Goal: Task Accomplishment & Management: Manage account settings

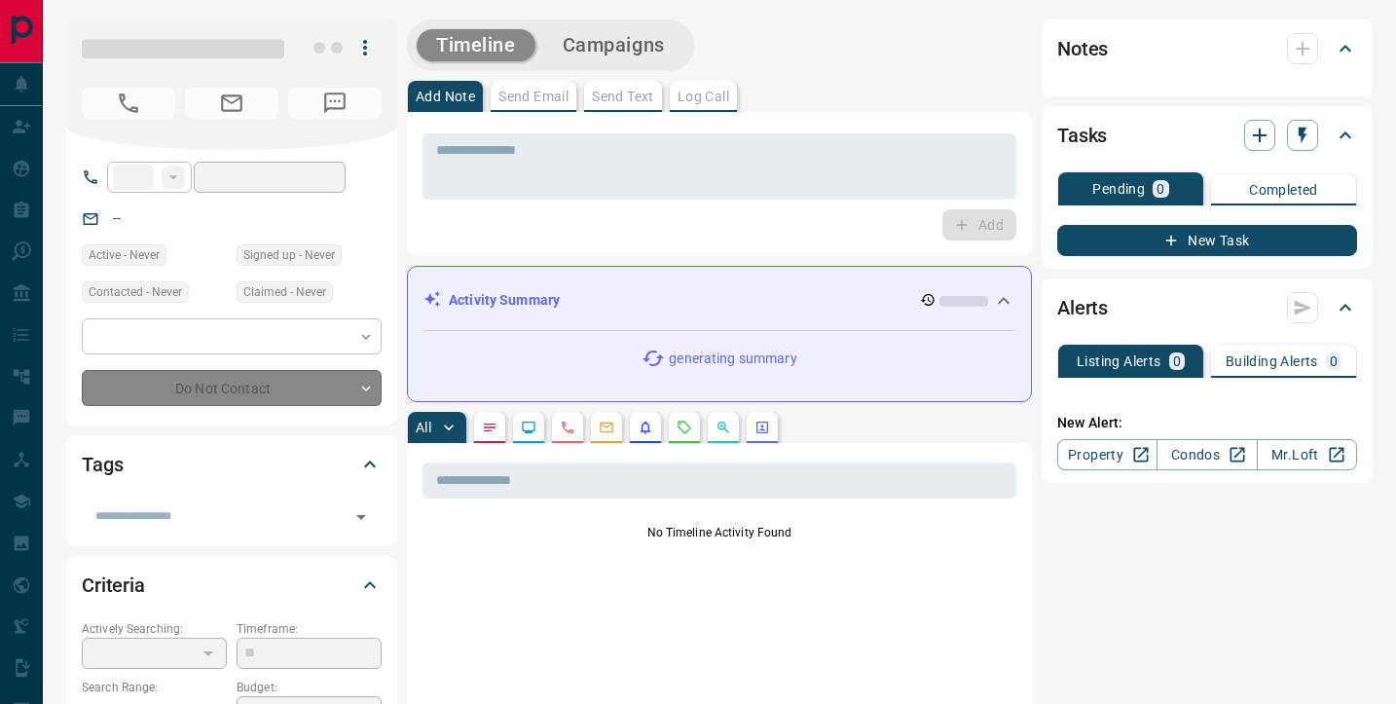
type input "**"
type input "**********"
type input "*"
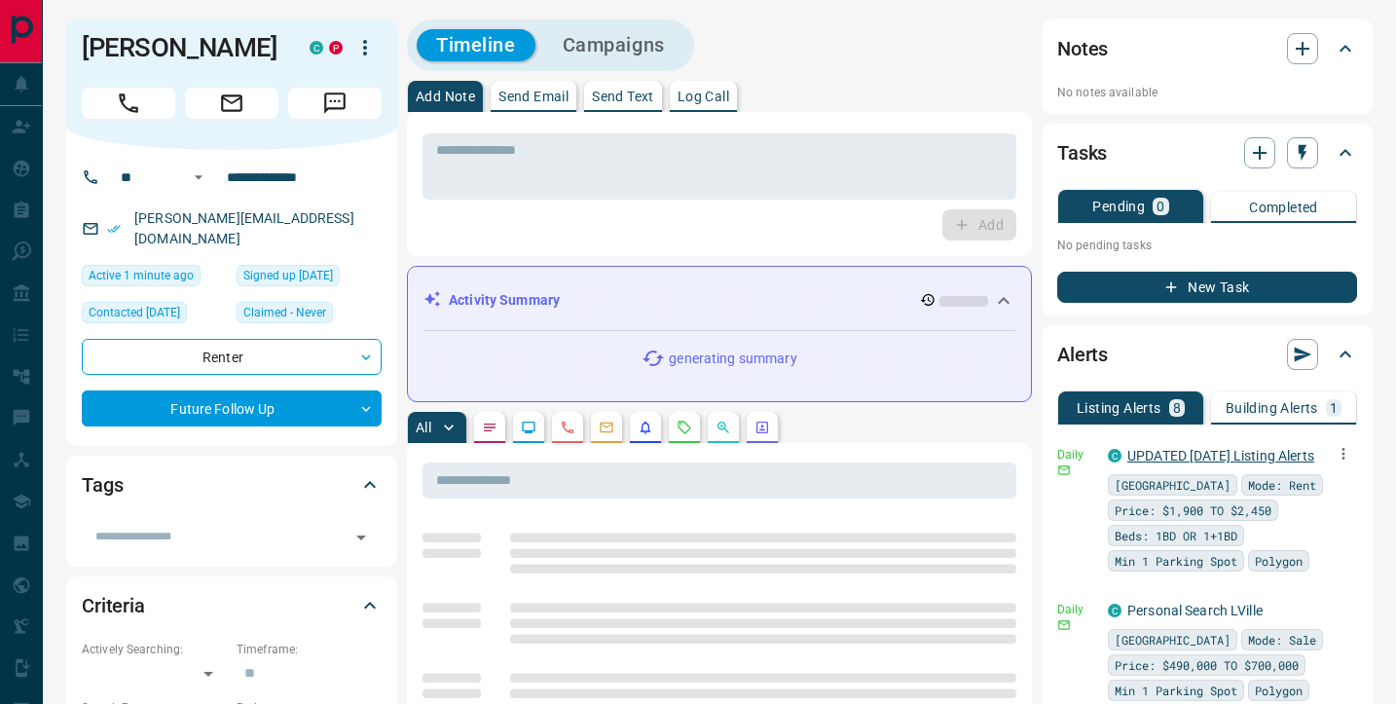
click at [1263, 456] on link "UPDATED [DATE] Listing Alerts" at bounding box center [1220, 456] width 187 height 16
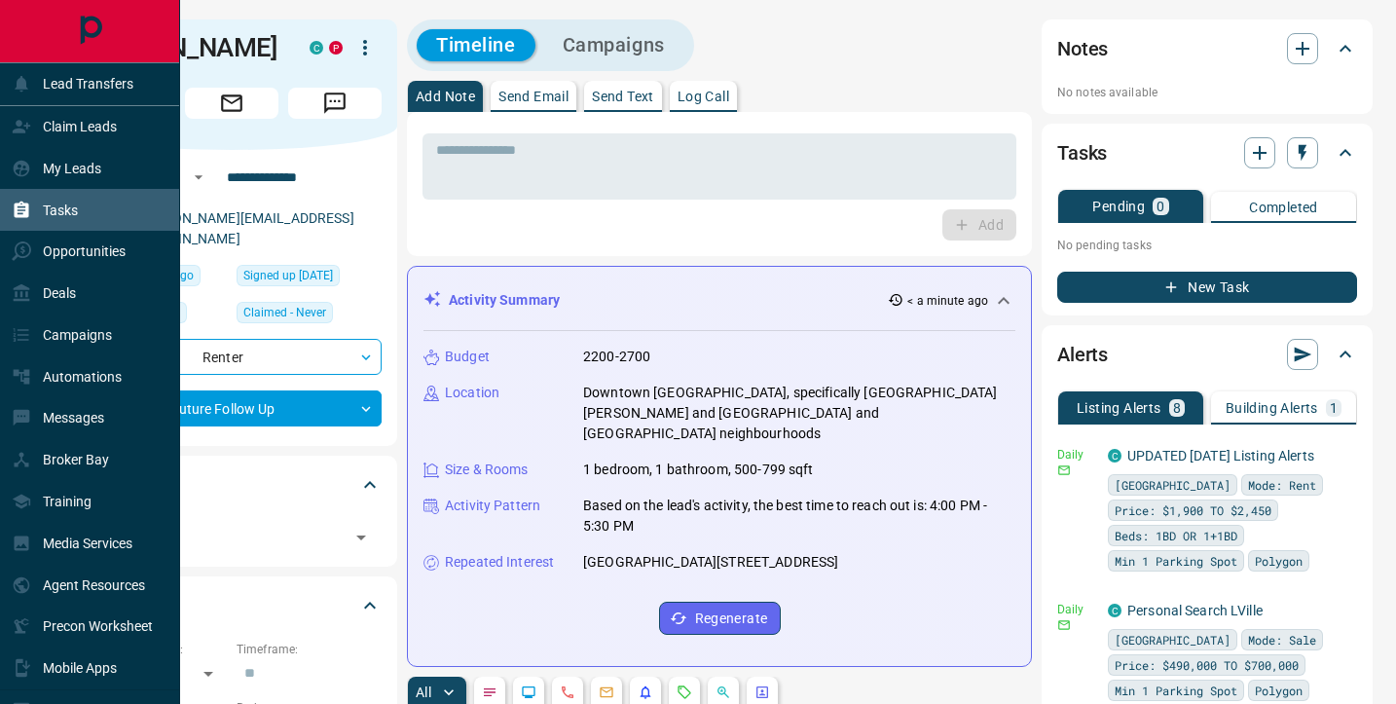
click at [61, 212] on p "Tasks" at bounding box center [60, 210] width 35 height 16
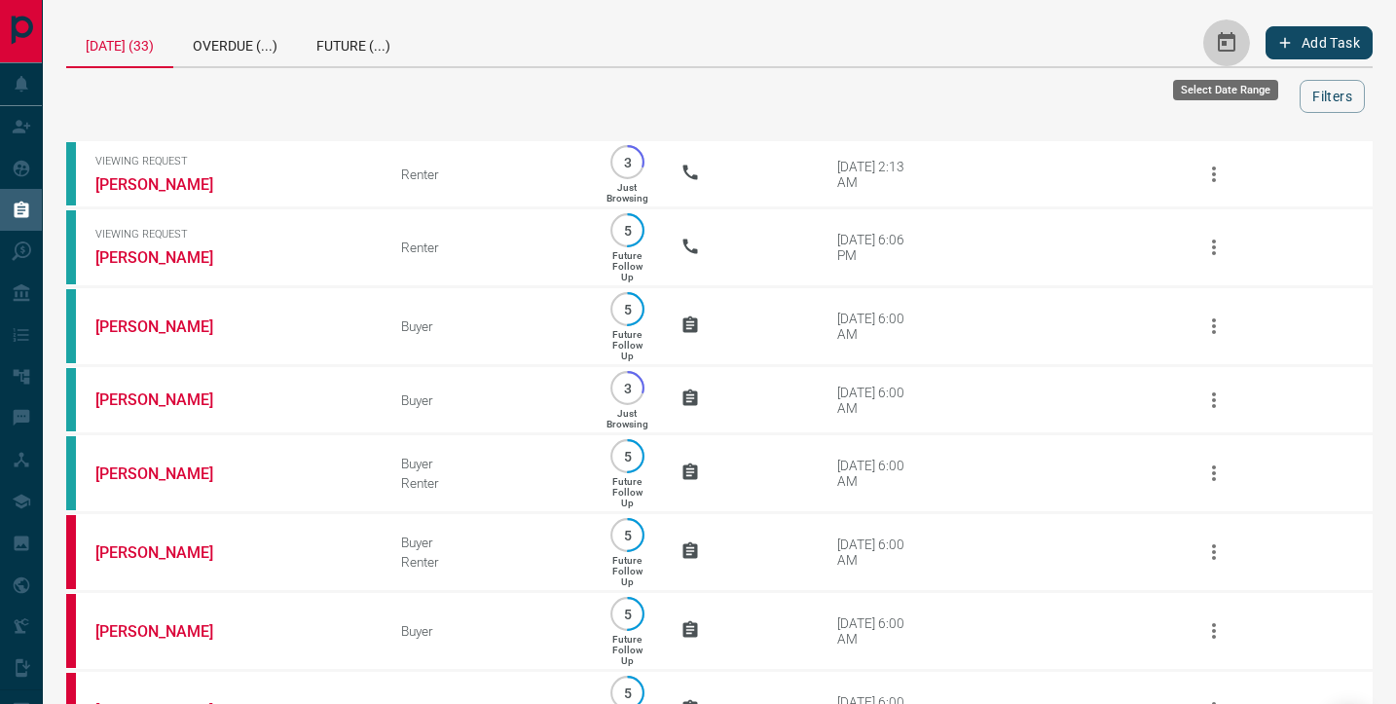
click at [1223, 48] on icon "Select Date Range" at bounding box center [1226, 42] width 23 height 23
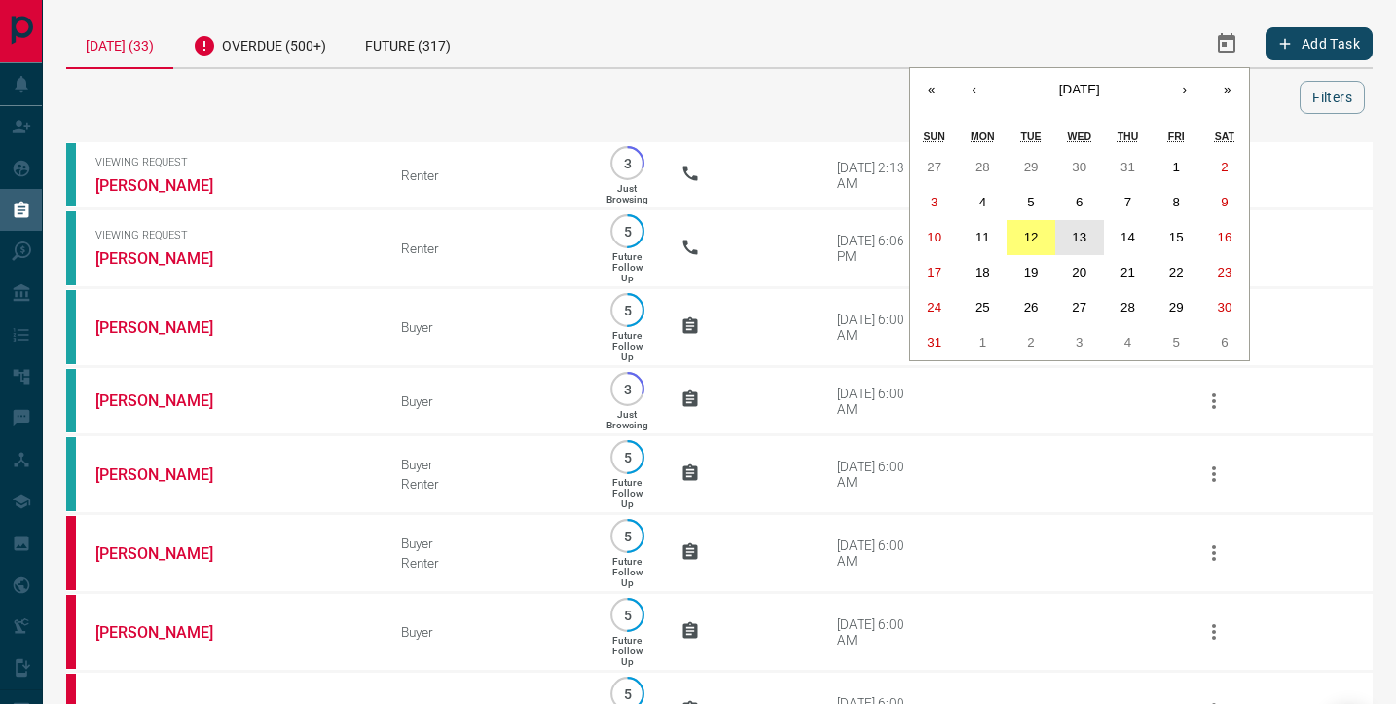
click at [1081, 238] on abbr "13" at bounding box center [1079, 237] width 15 height 15
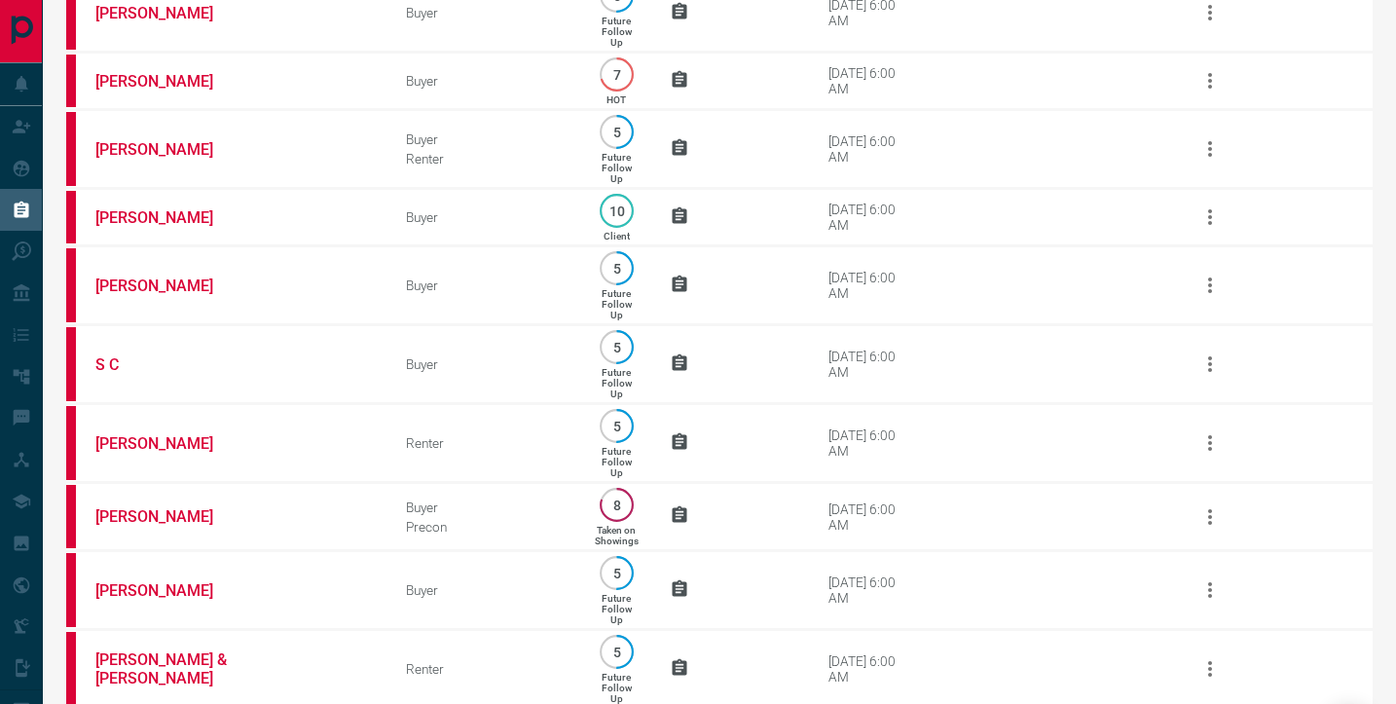
scroll to position [659, 0]
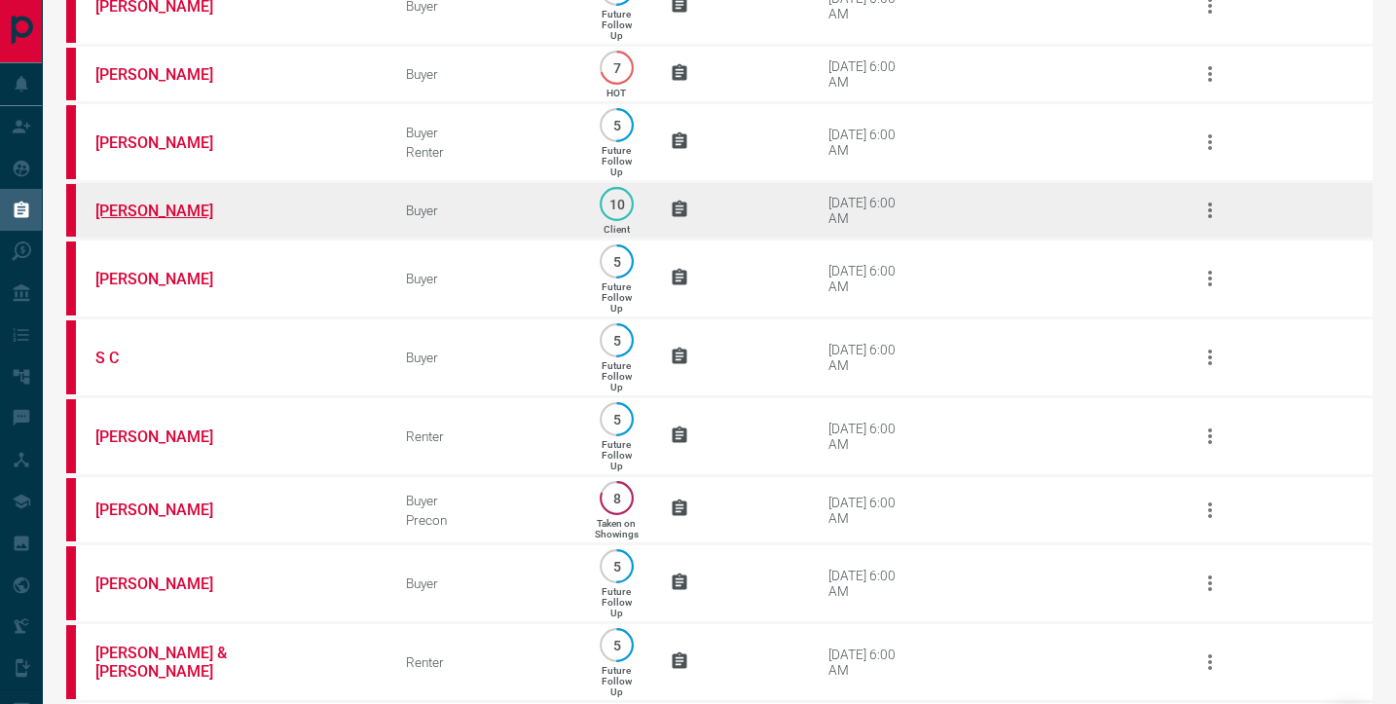
click at [177, 220] on link "[PERSON_NAME]" at bounding box center [168, 210] width 146 height 18
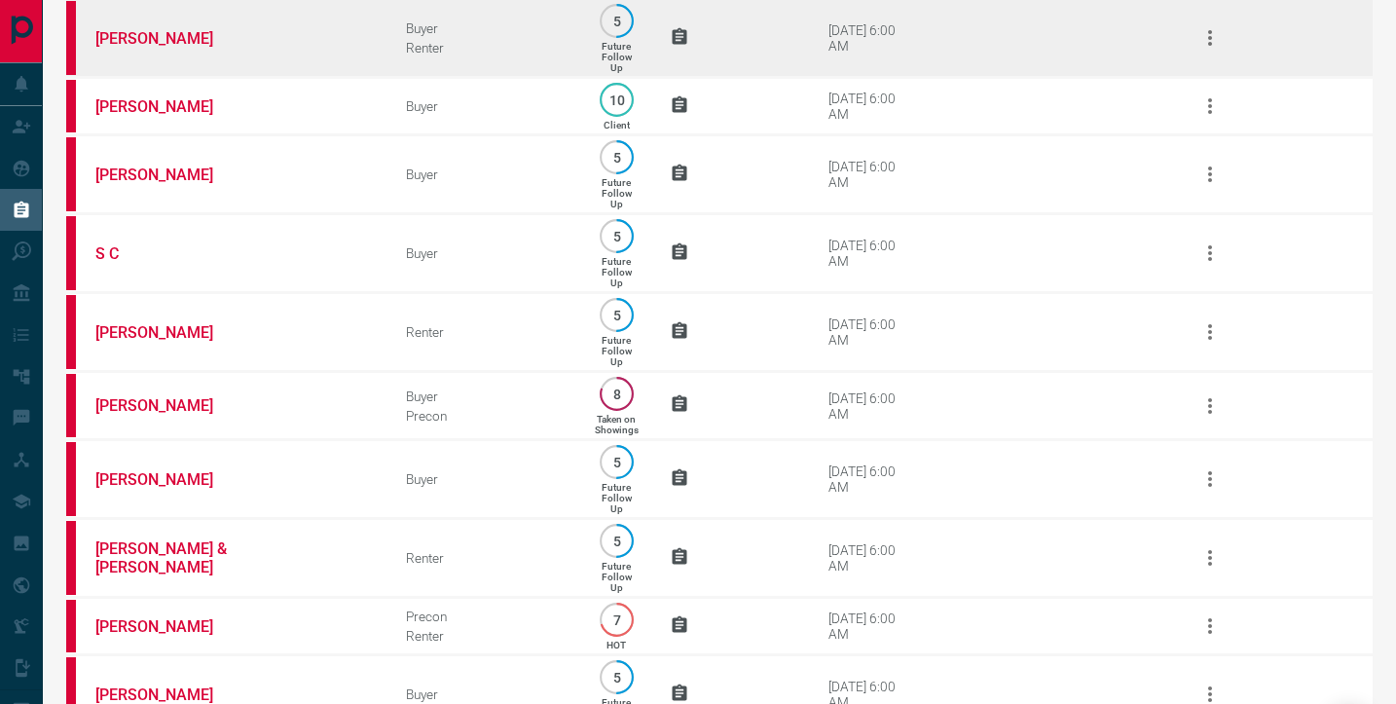
scroll to position [764, 0]
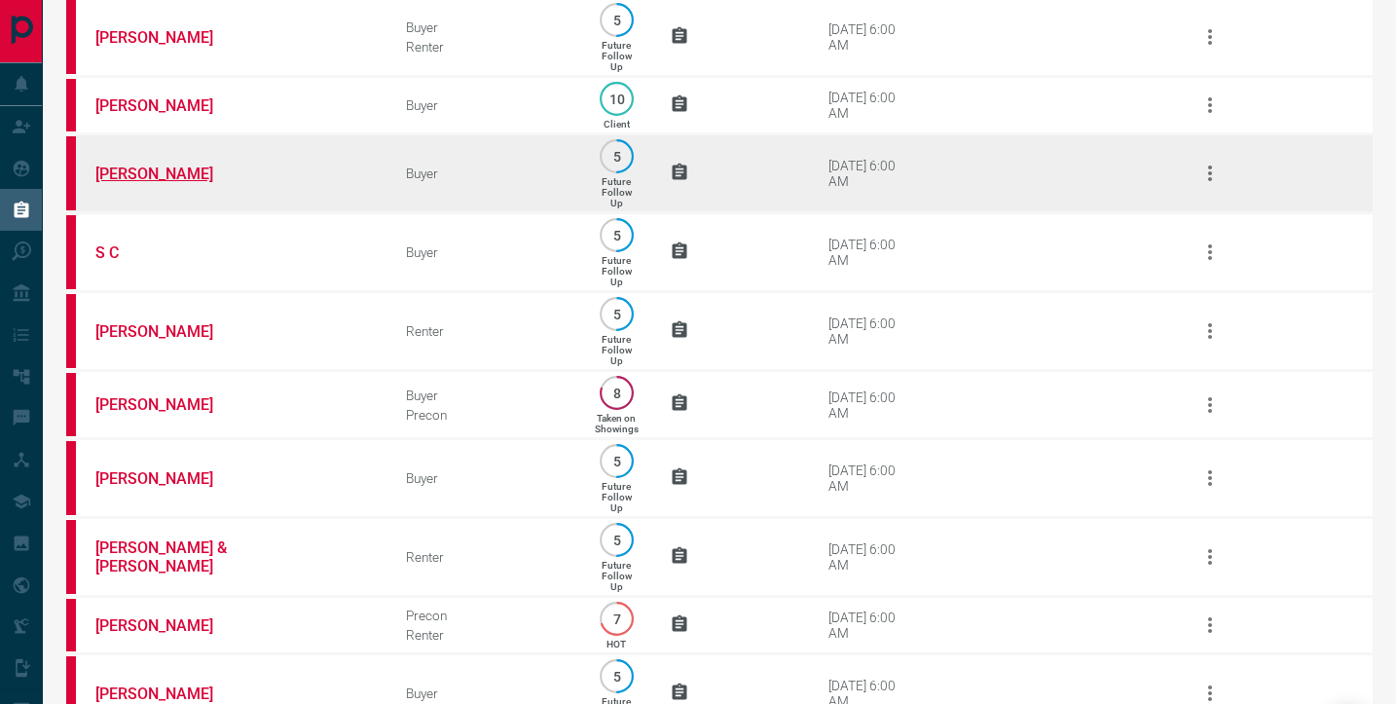
click at [110, 183] on link "[PERSON_NAME]" at bounding box center [168, 173] width 146 height 18
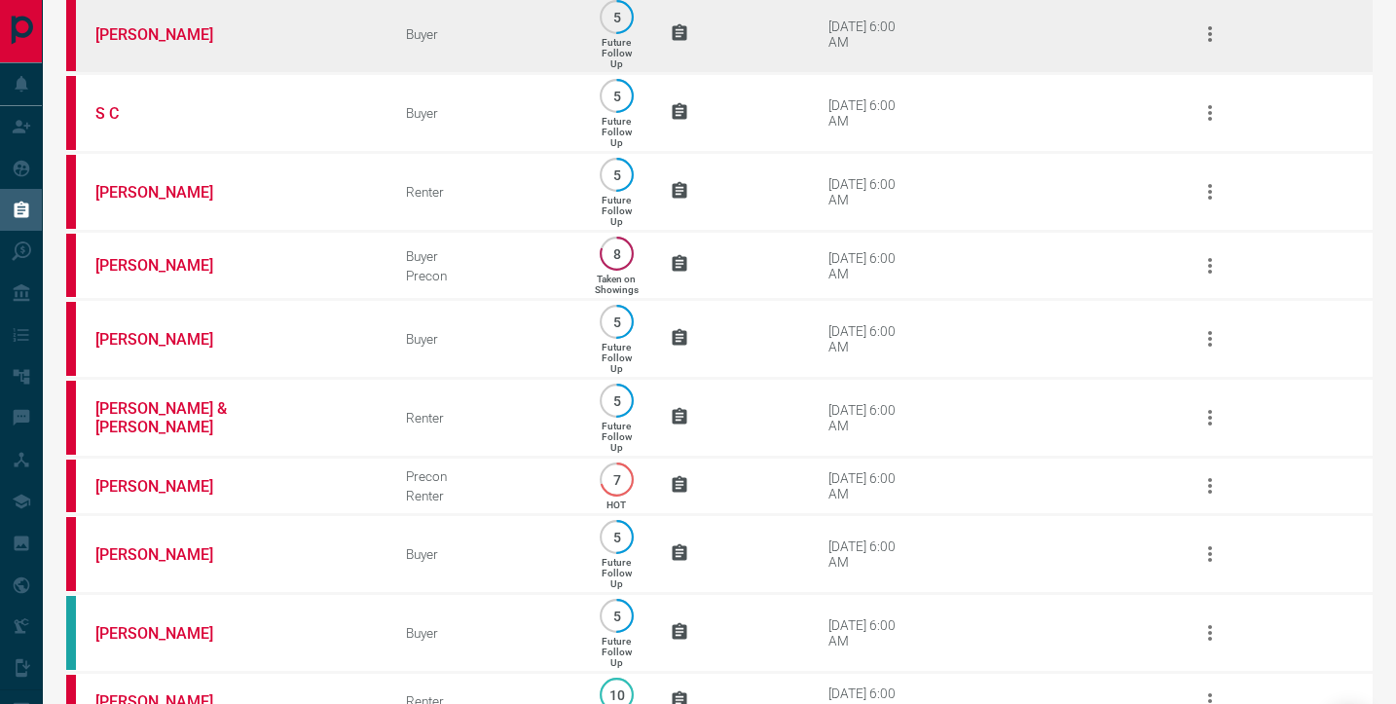
scroll to position [905, 0]
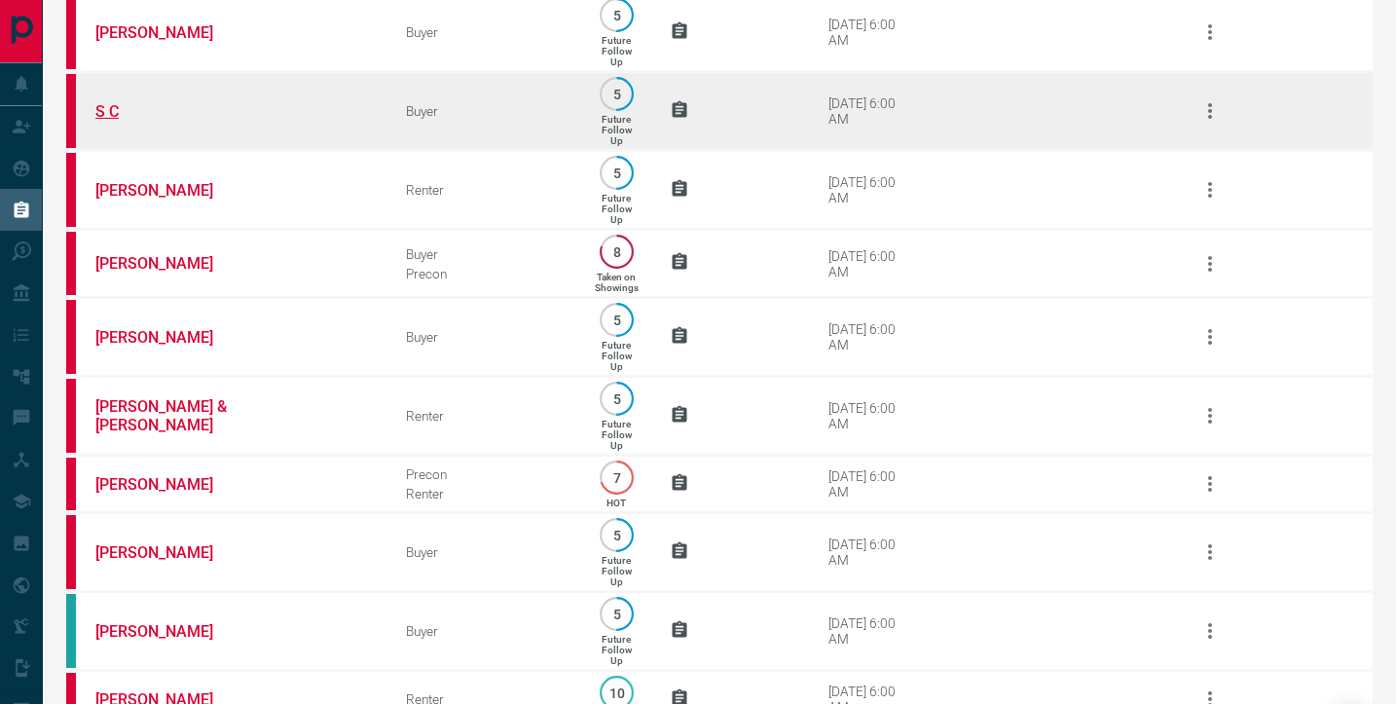
click at [108, 121] on link "S C" at bounding box center [168, 111] width 146 height 18
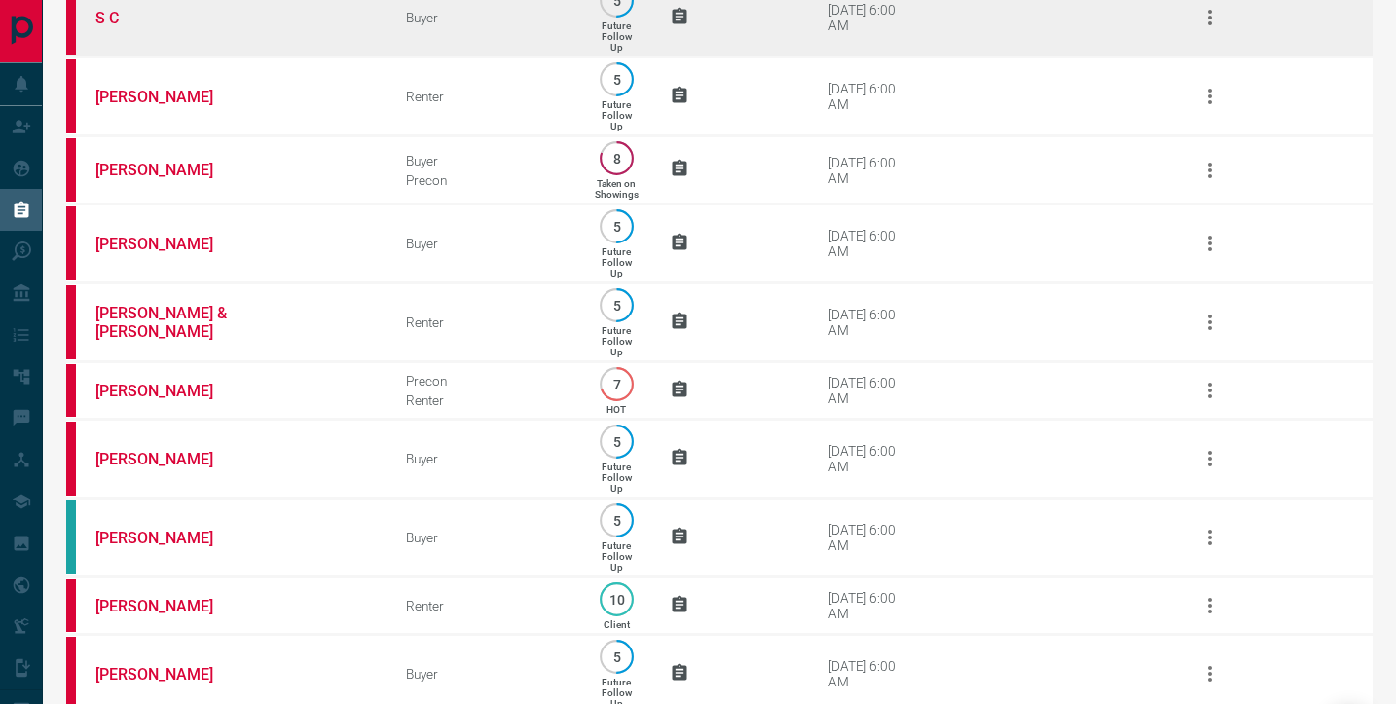
scroll to position [1000, 0]
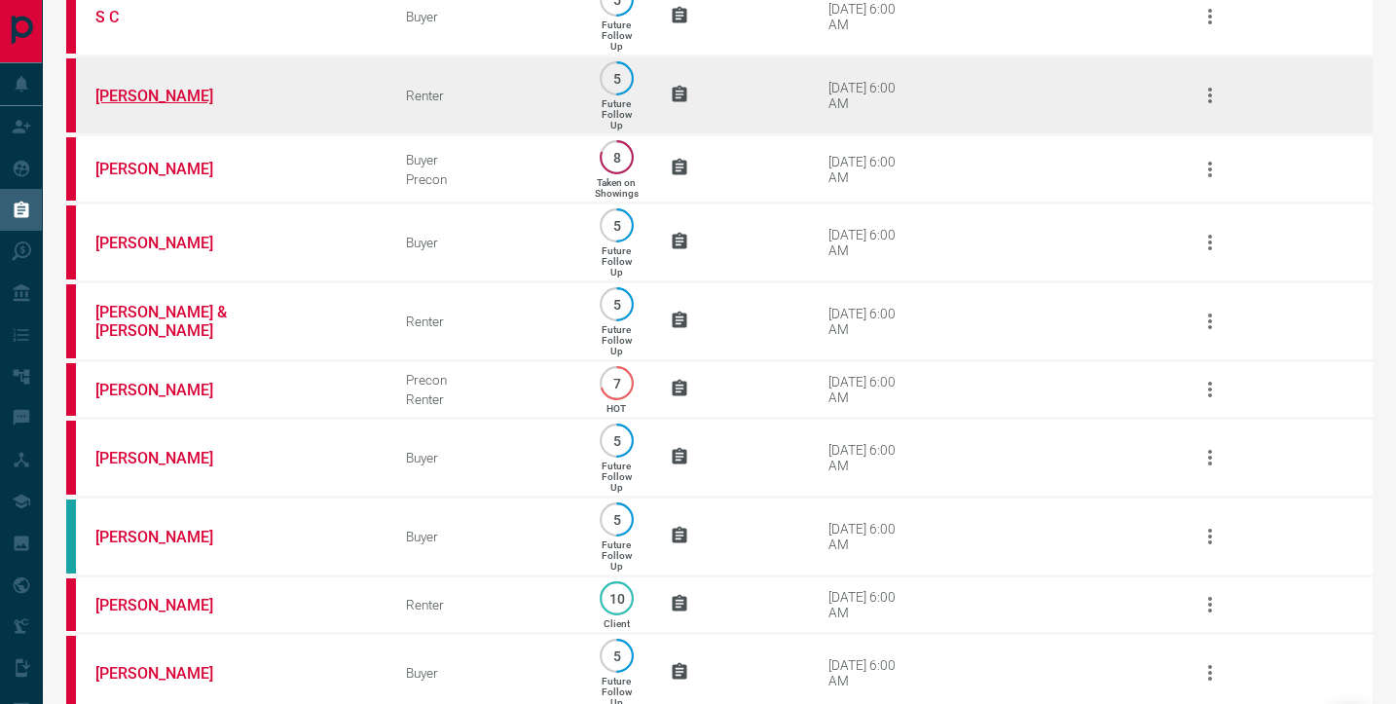
click at [155, 105] on link "[PERSON_NAME]" at bounding box center [168, 96] width 146 height 18
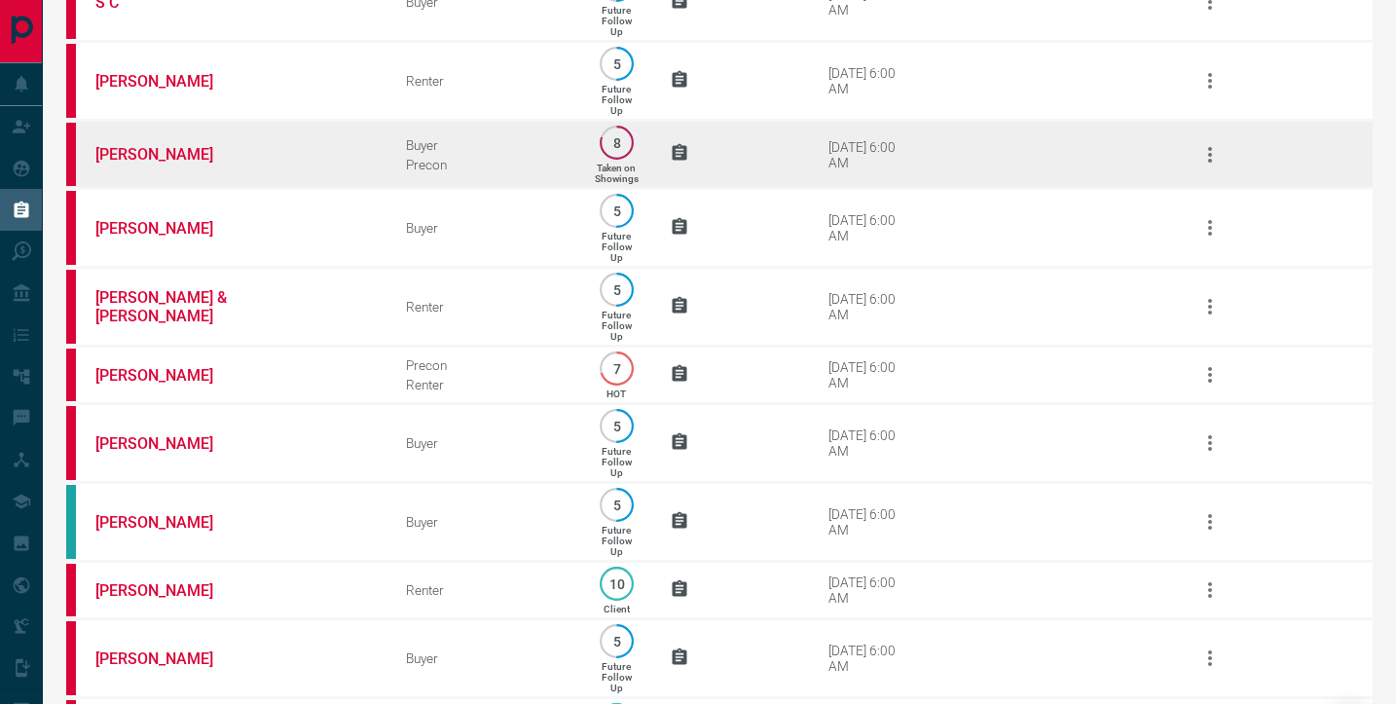
scroll to position [1012, 0]
click at [130, 165] on link "[PERSON_NAME]" at bounding box center [168, 156] width 146 height 18
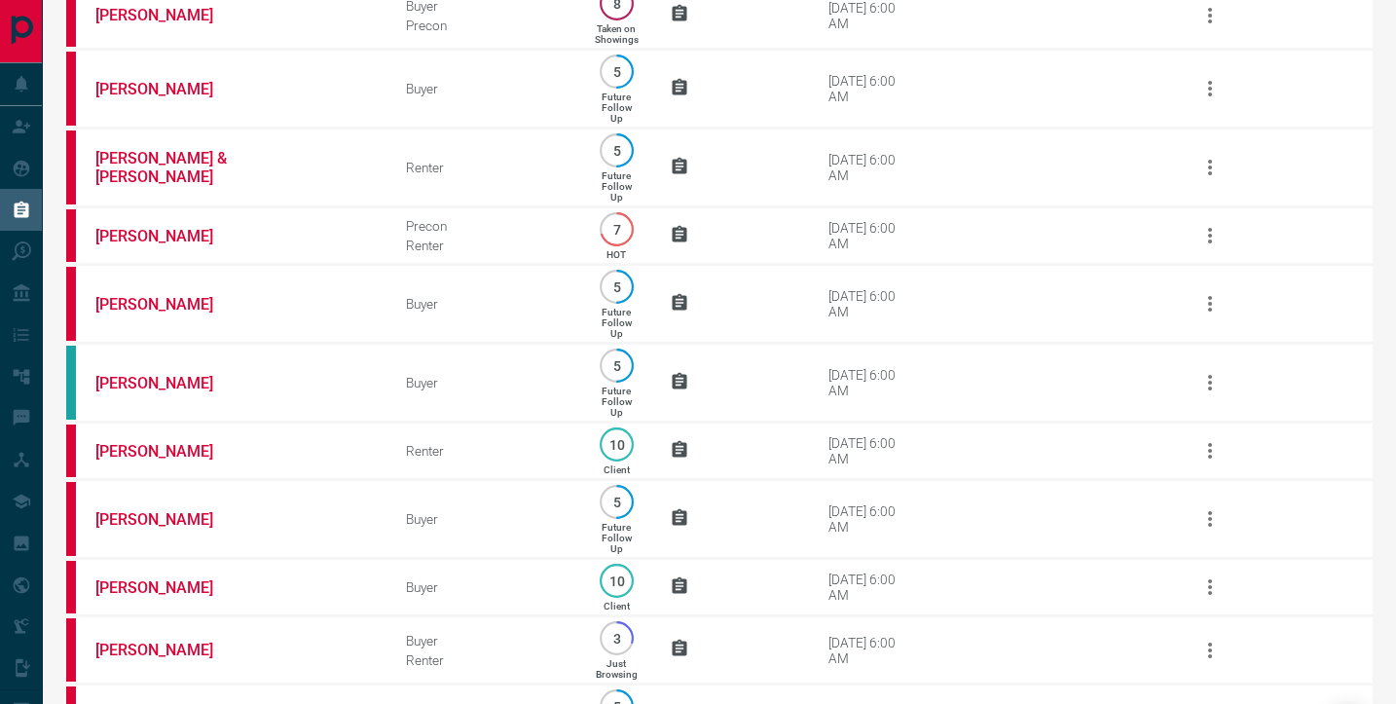
scroll to position [1156, 0]
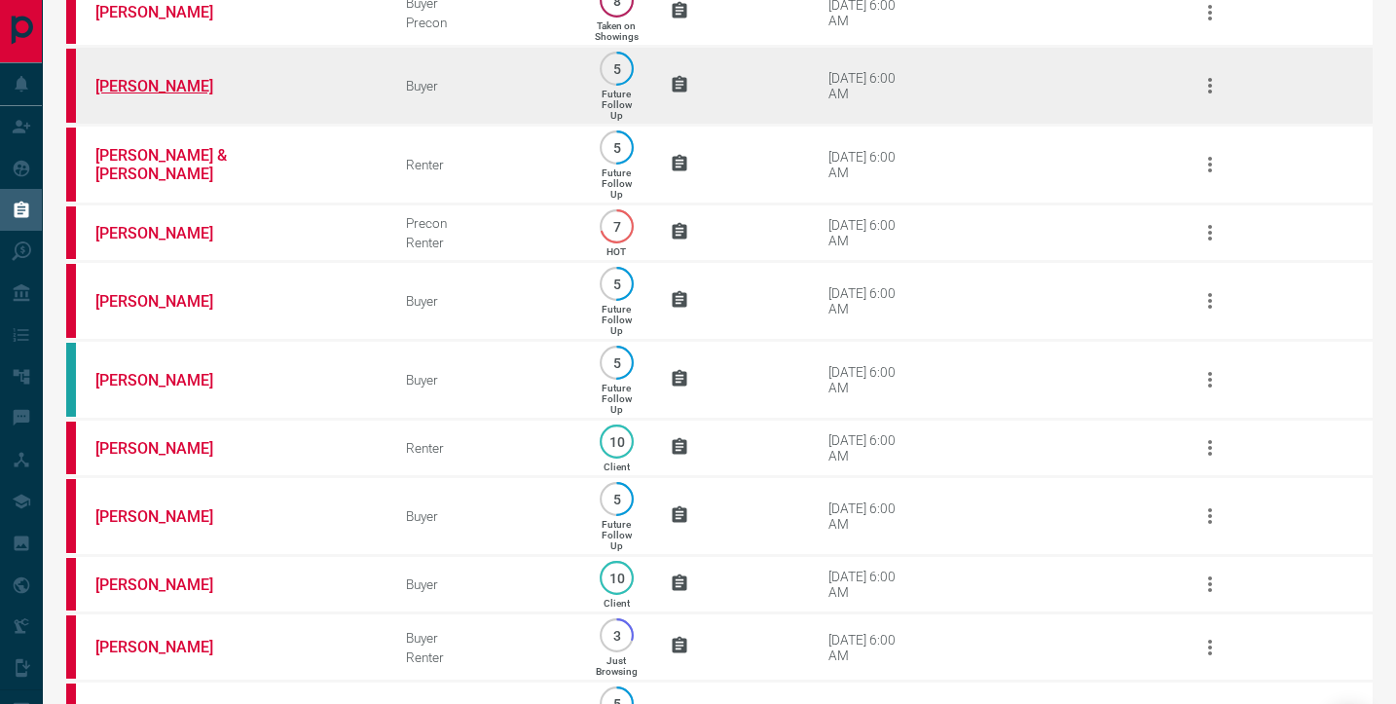
click at [126, 95] on link "[PERSON_NAME]" at bounding box center [168, 86] width 146 height 18
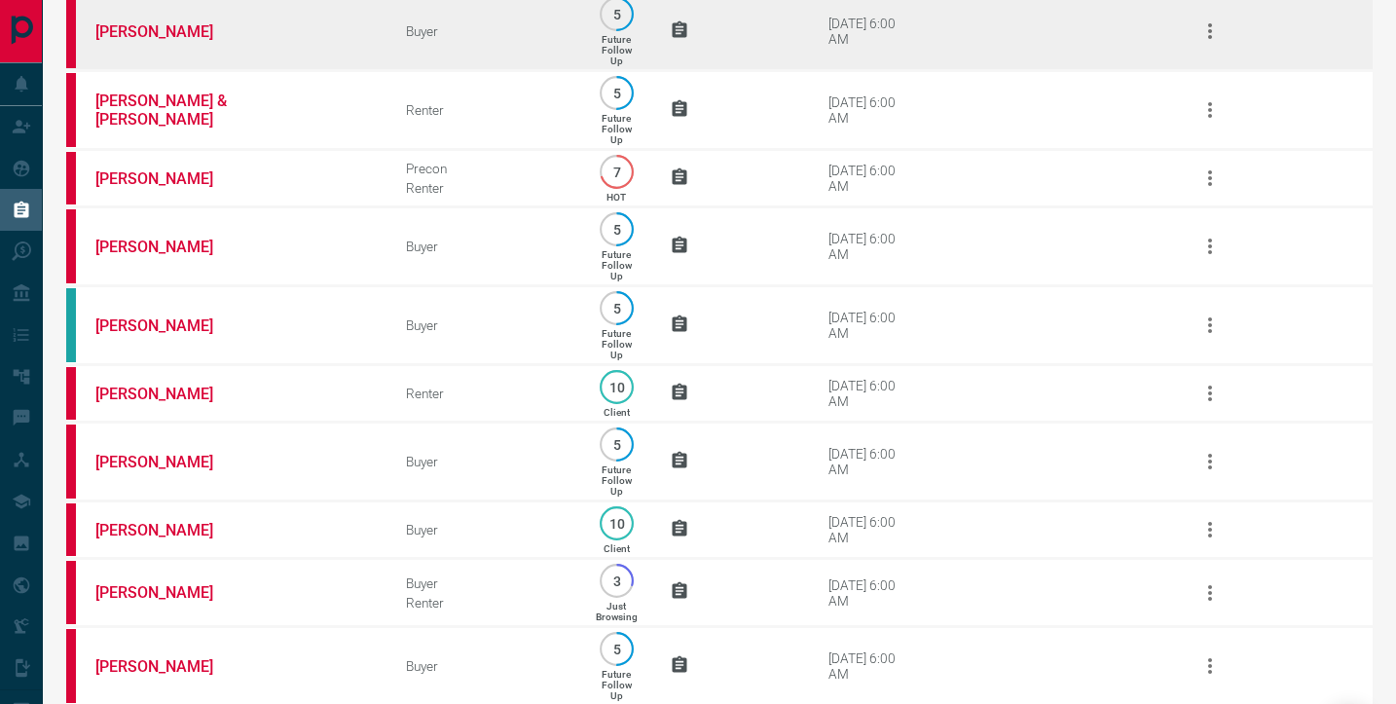
scroll to position [1229, 0]
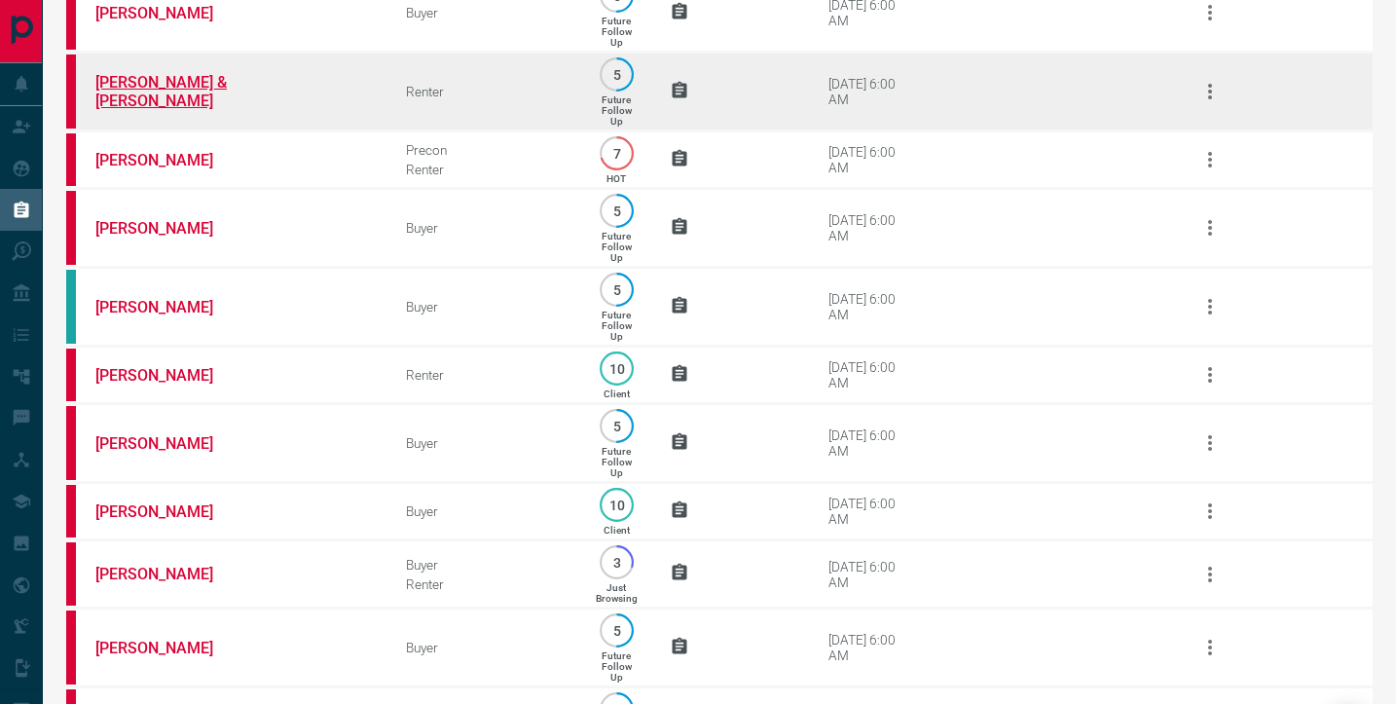
click at [189, 110] on link "[PERSON_NAME] & [PERSON_NAME]" at bounding box center [168, 91] width 146 height 37
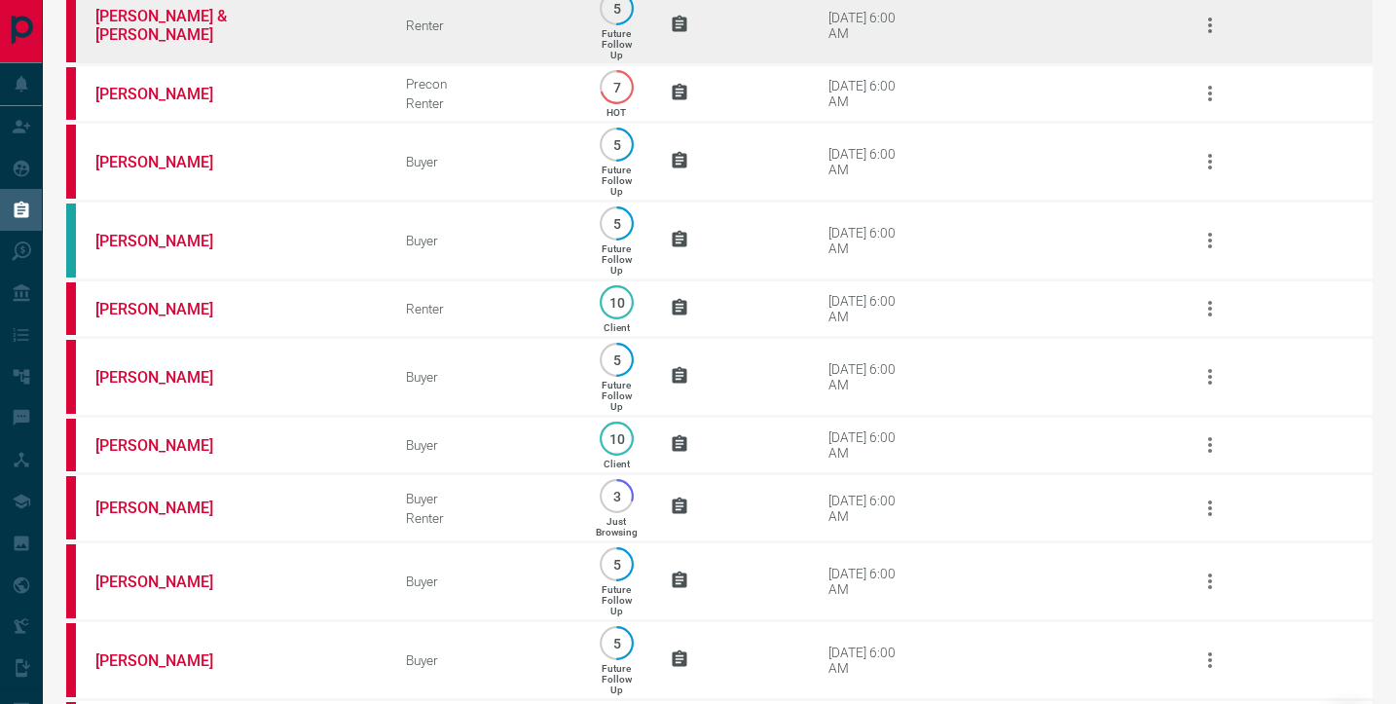
scroll to position [1291, 0]
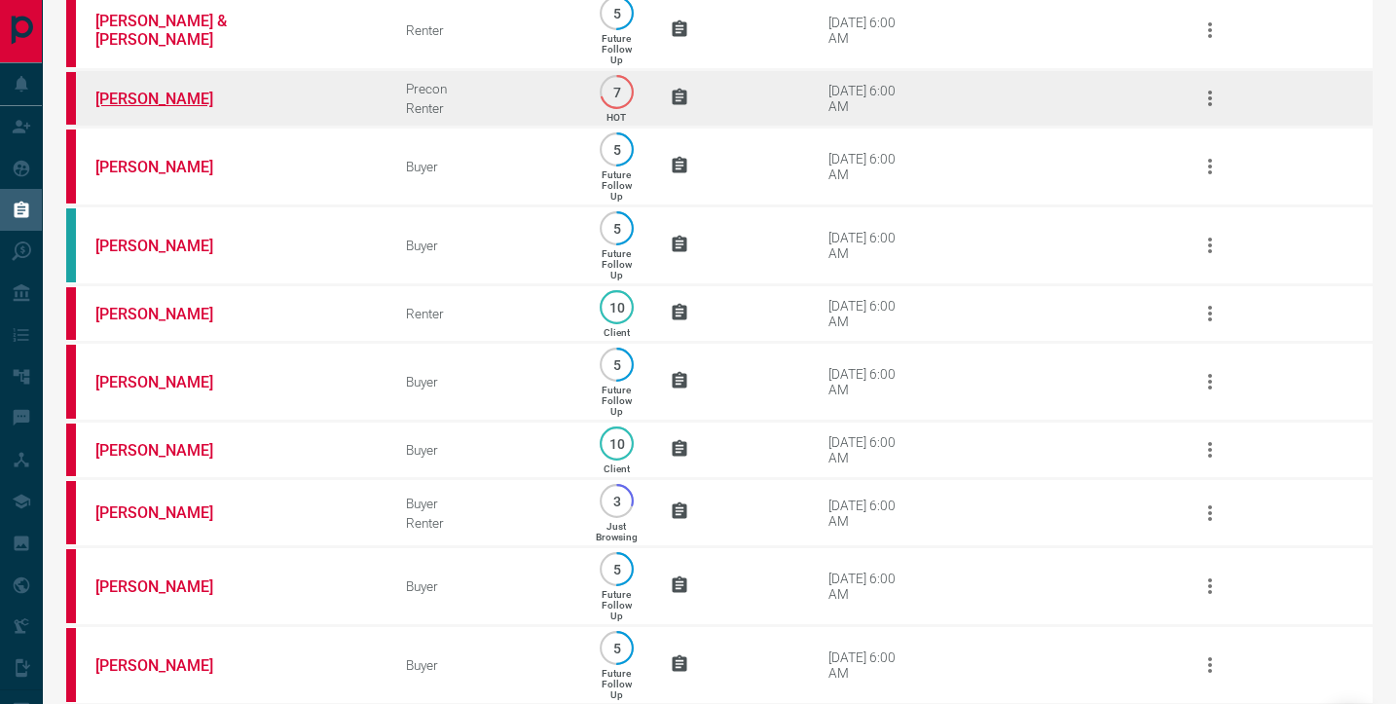
click at [132, 108] on link "[PERSON_NAME]" at bounding box center [168, 99] width 146 height 18
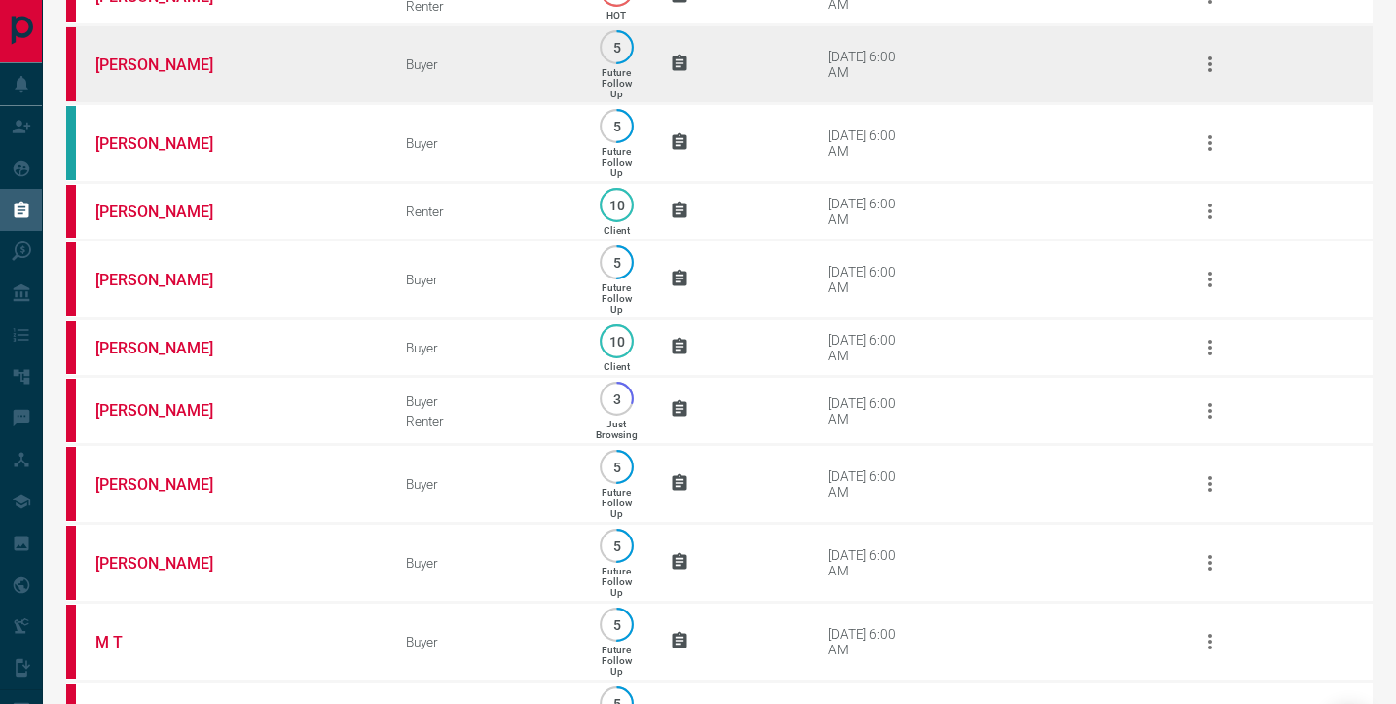
scroll to position [1392, 0]
click at [151, 75] on link "[PERSON_NAME]" at bounding box center [168, 65] width 146 height 18
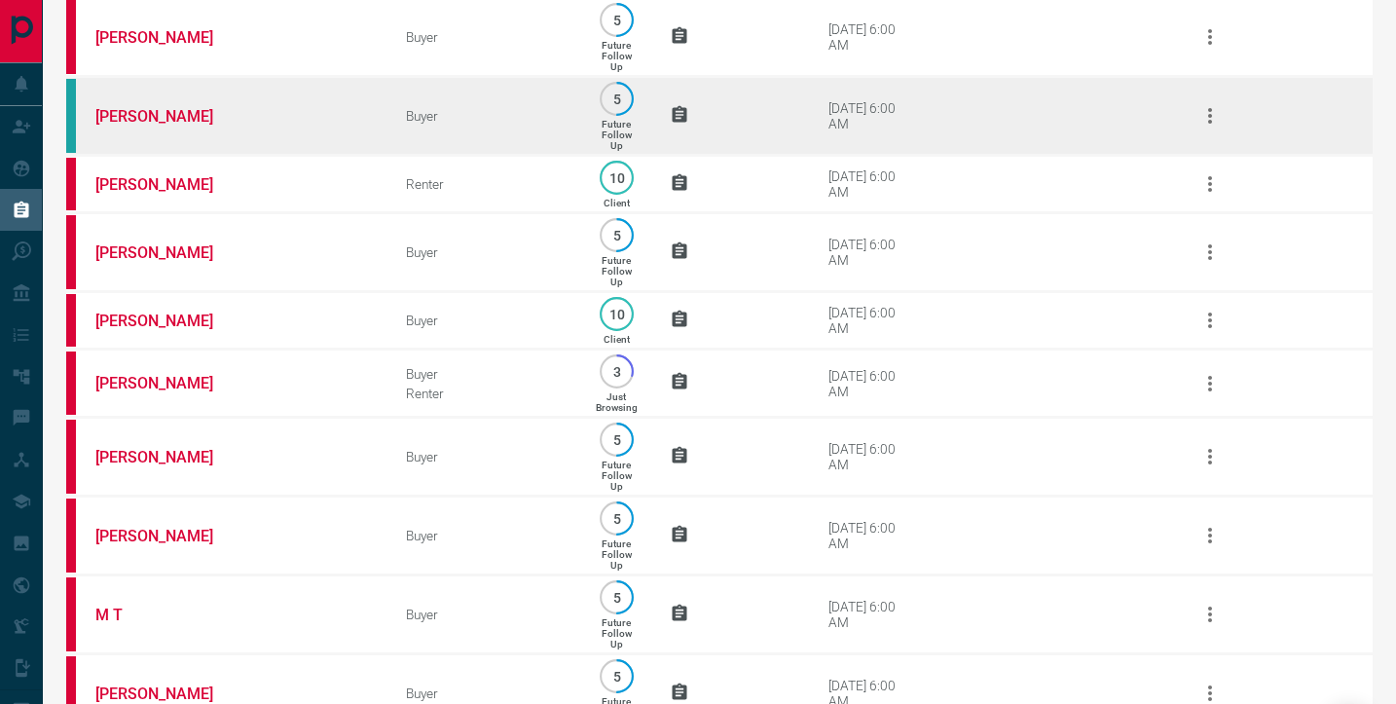
scroll to position [1415, 0]
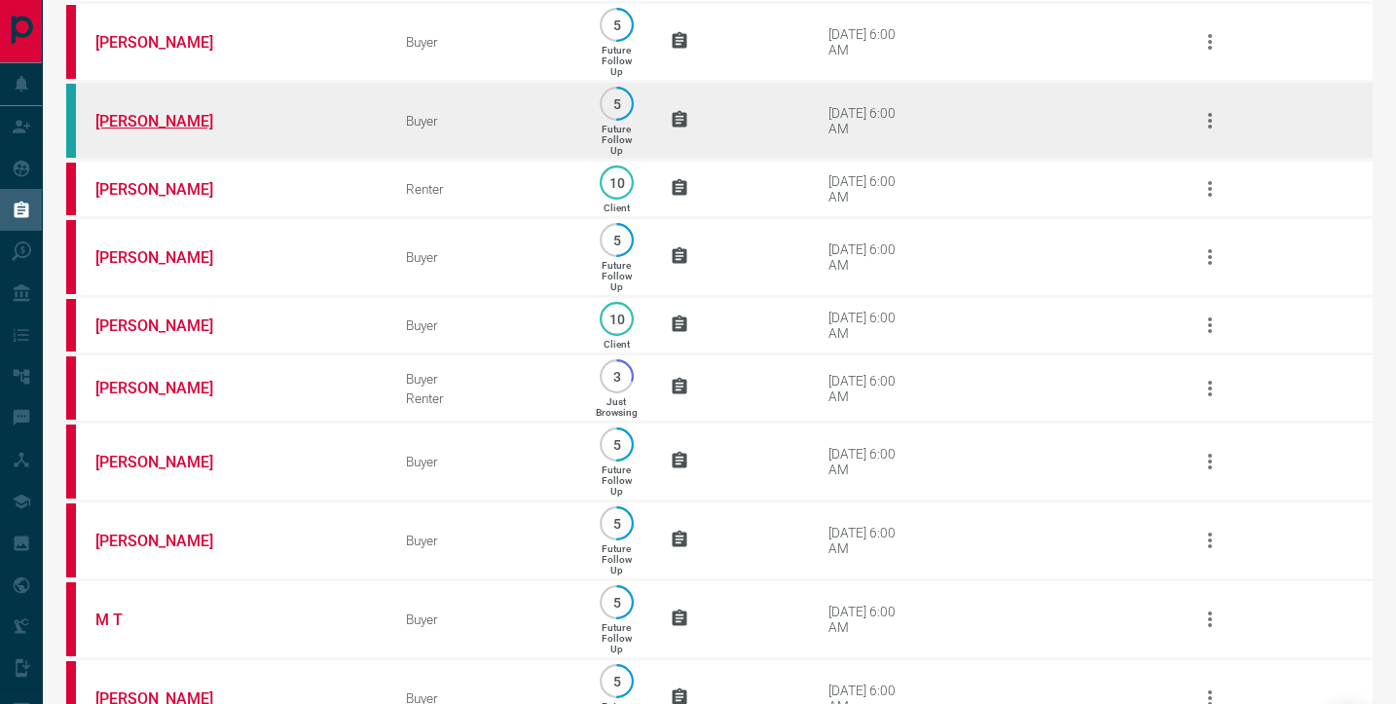
click at [194, 130] on link "[PERSON_NAME]" at bounding box center [168, 121] width 146 height 18
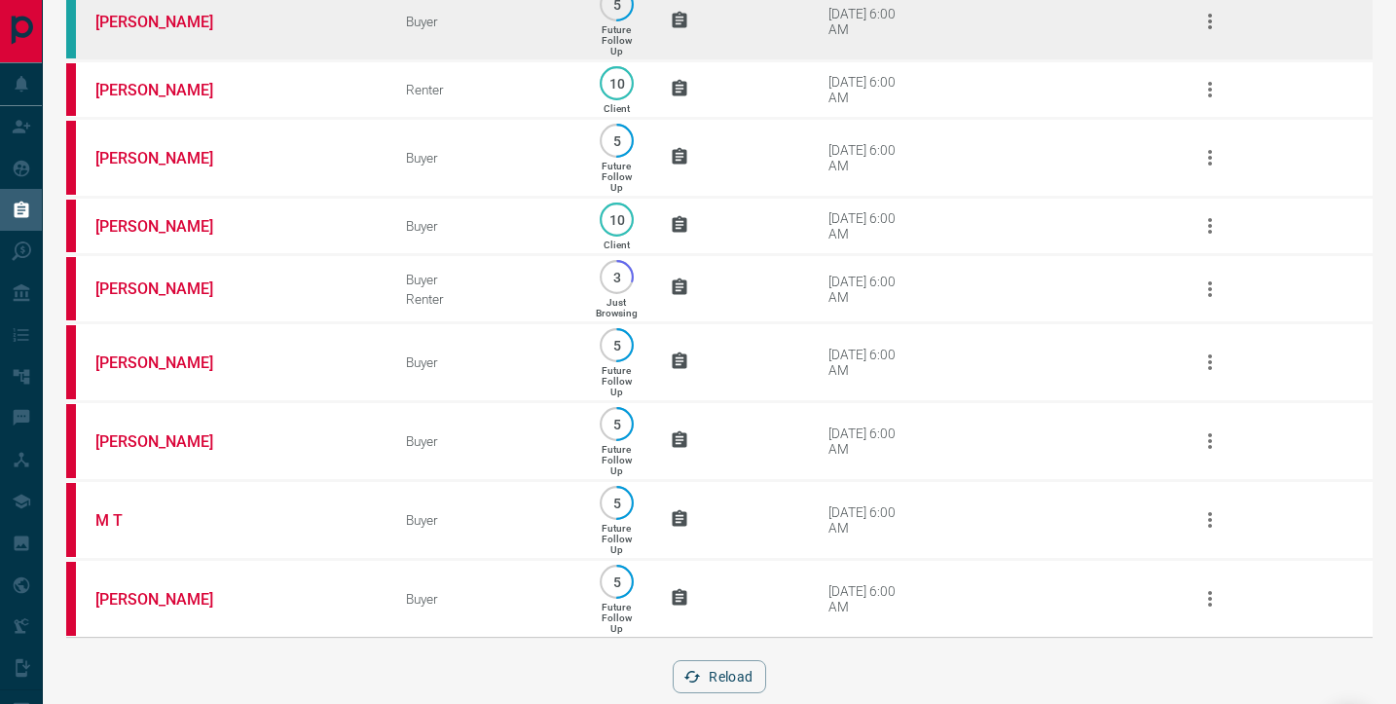
scroll to position [1513, 0]
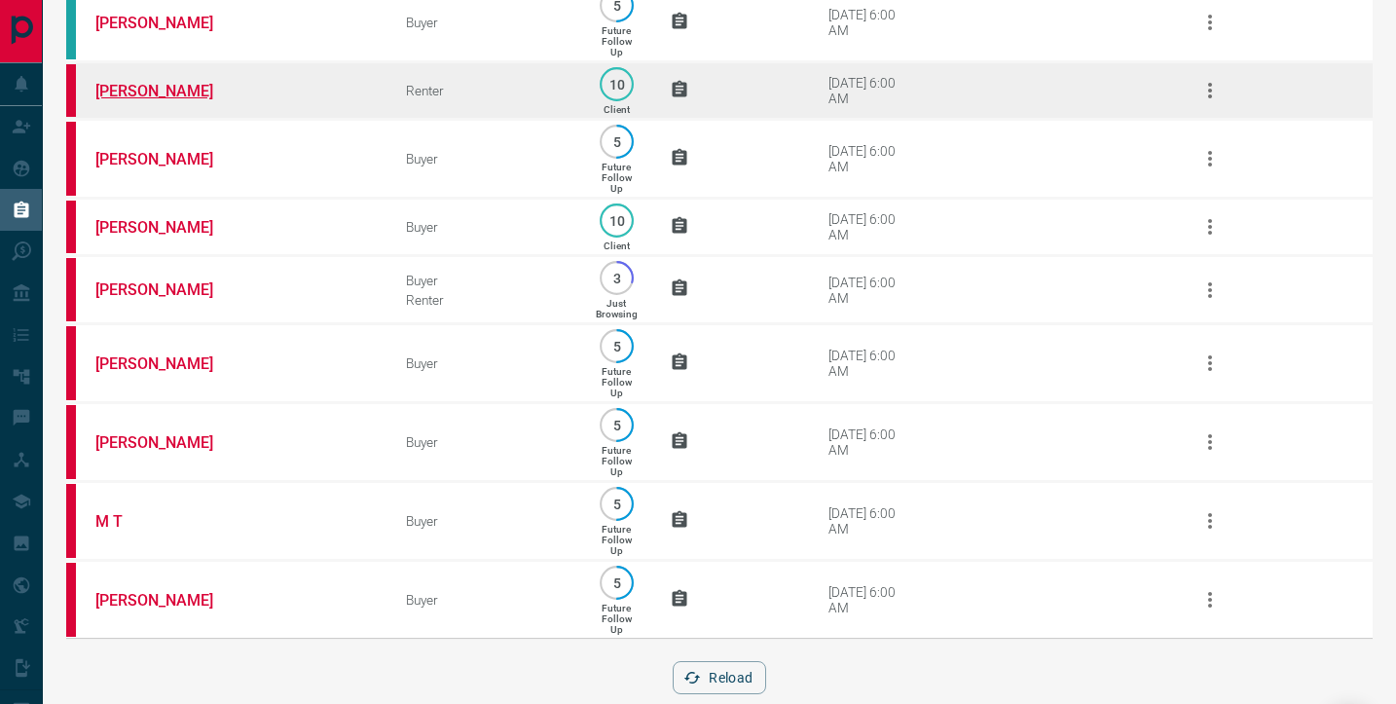
click at [135, 100] on link "[PERSON_NAME]" at bounding box center [168, 91] width 146 height 18
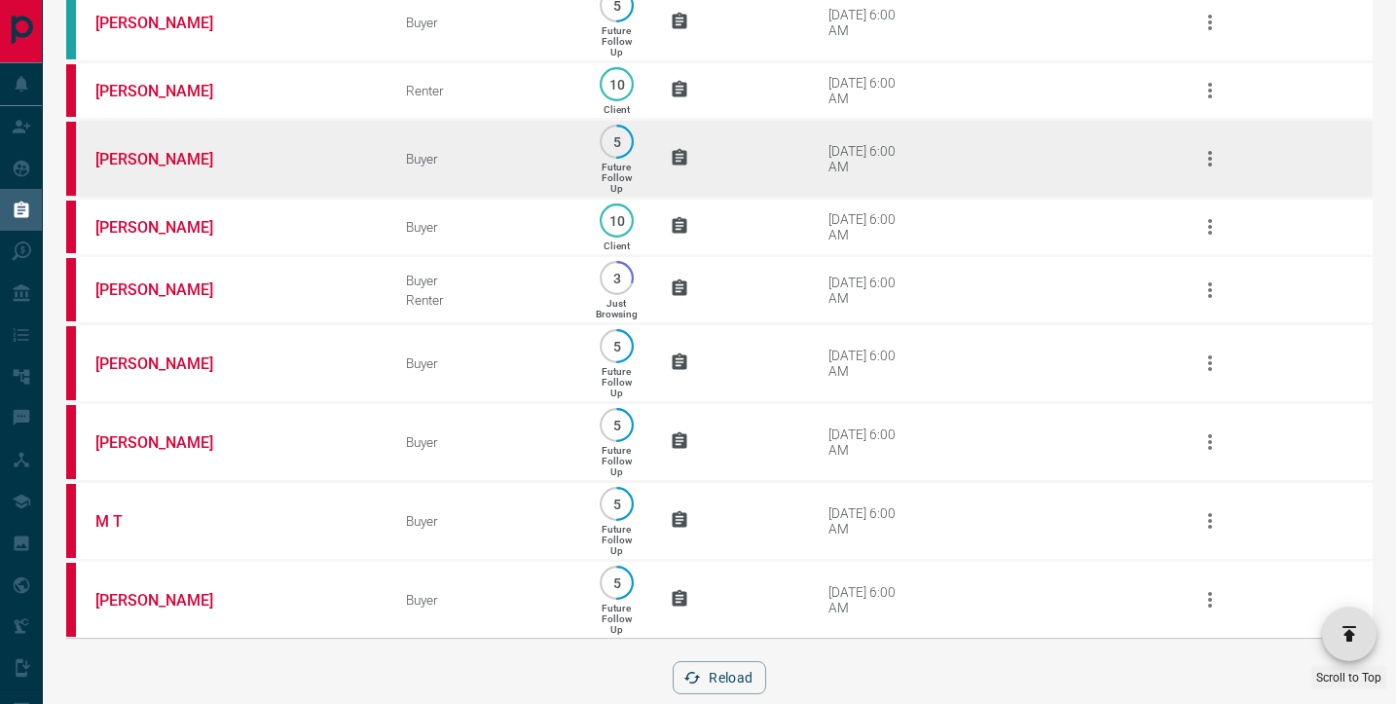
scroll to position [1614, 0]
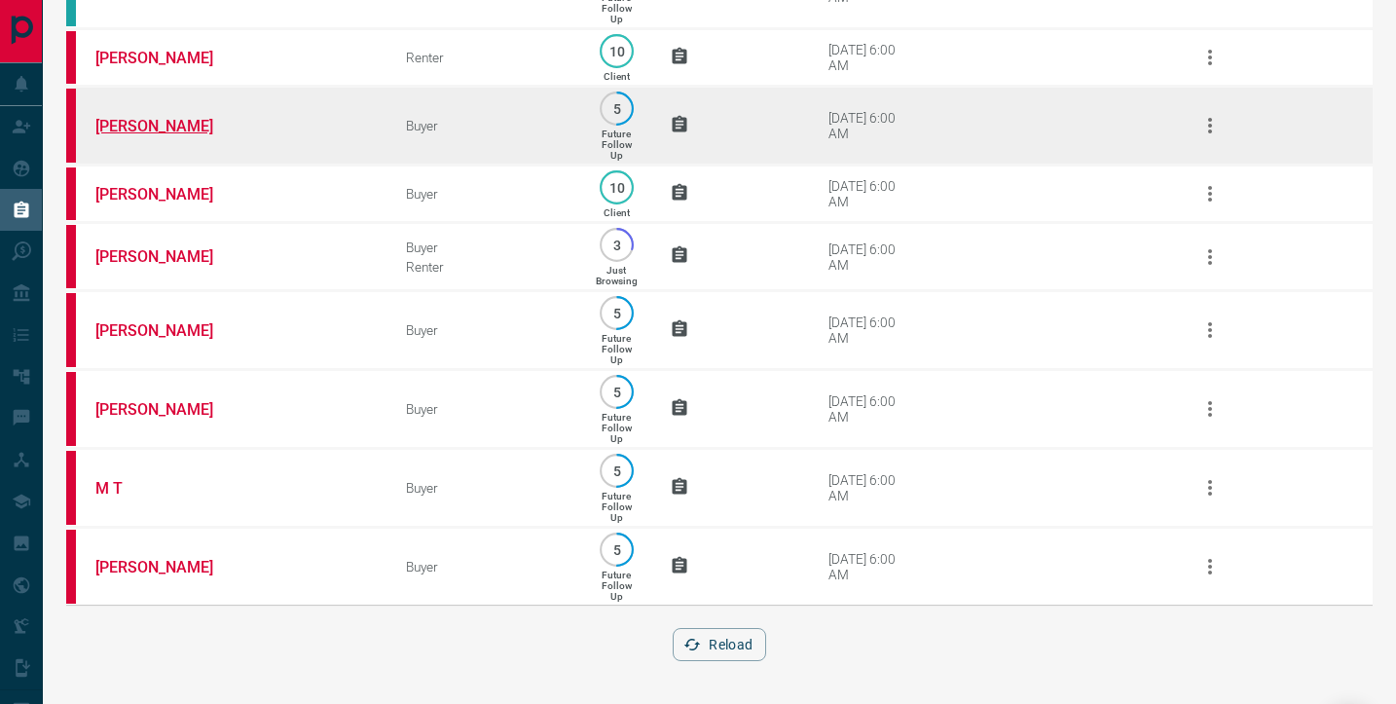
click at [137, 117] on link "[PERSON_NAME]" at bounding box center [168, 126] width 146 height 18
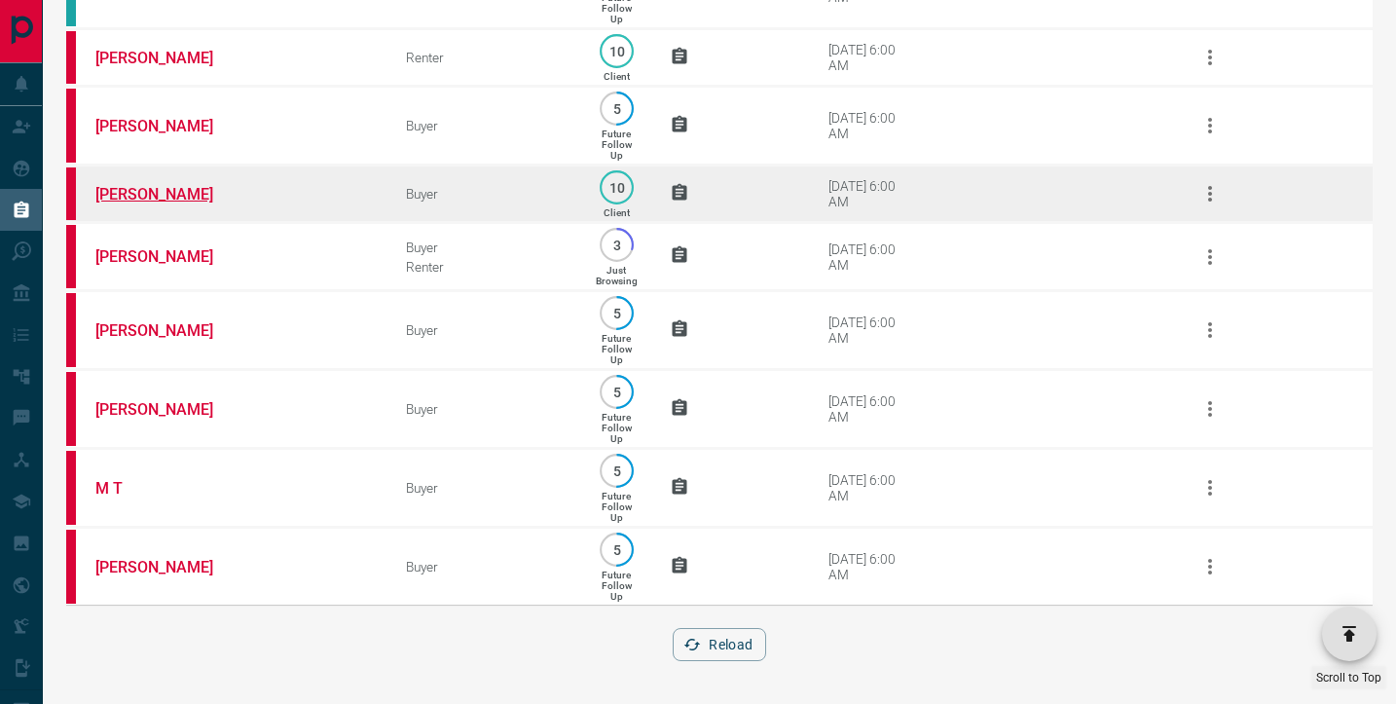
click at [107, 185] on link "[PERSON_NAME]" at bounding box center [168, 194] width 146 height 18
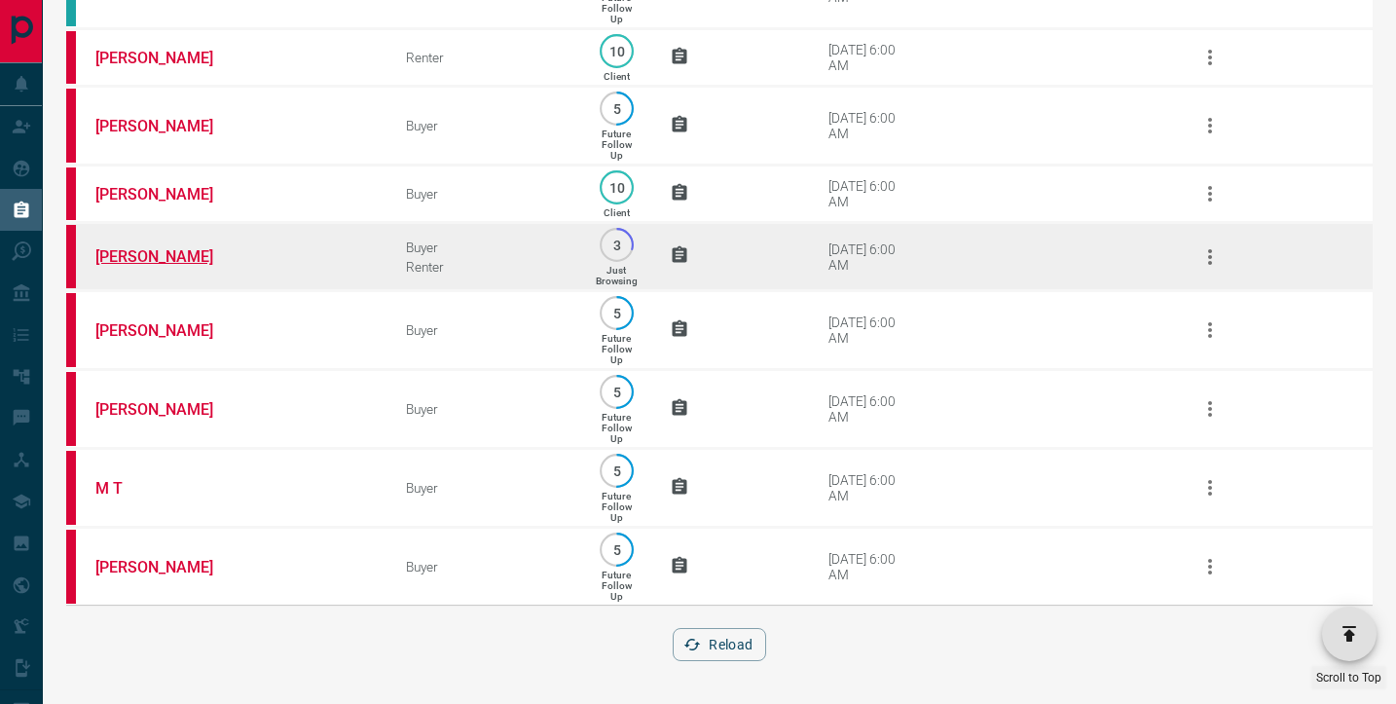
click at [139, 247] on link "[PERSON_NAME]" at bounding box center [168, 256] width 146 height 18
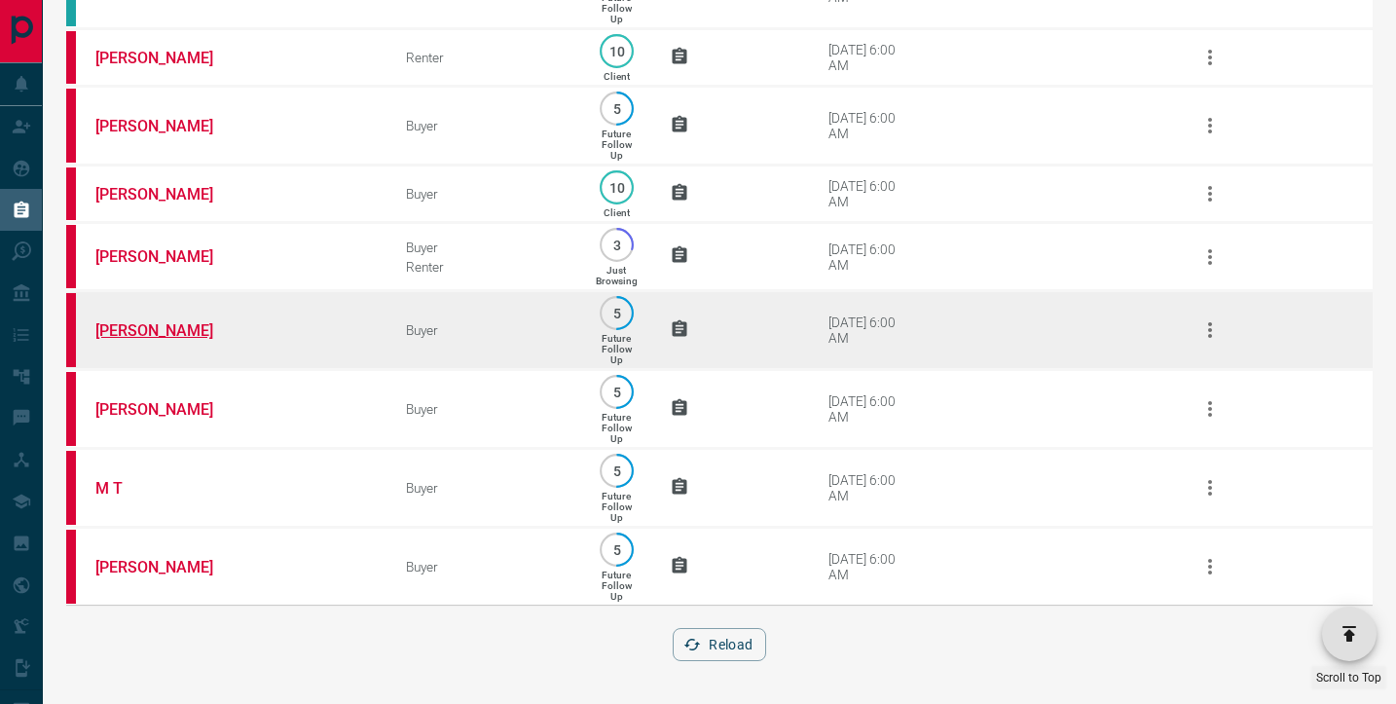
click at [143, 321] on link "[PERSON_NAME]" at bounding box center [168, 330] width 146 height 18
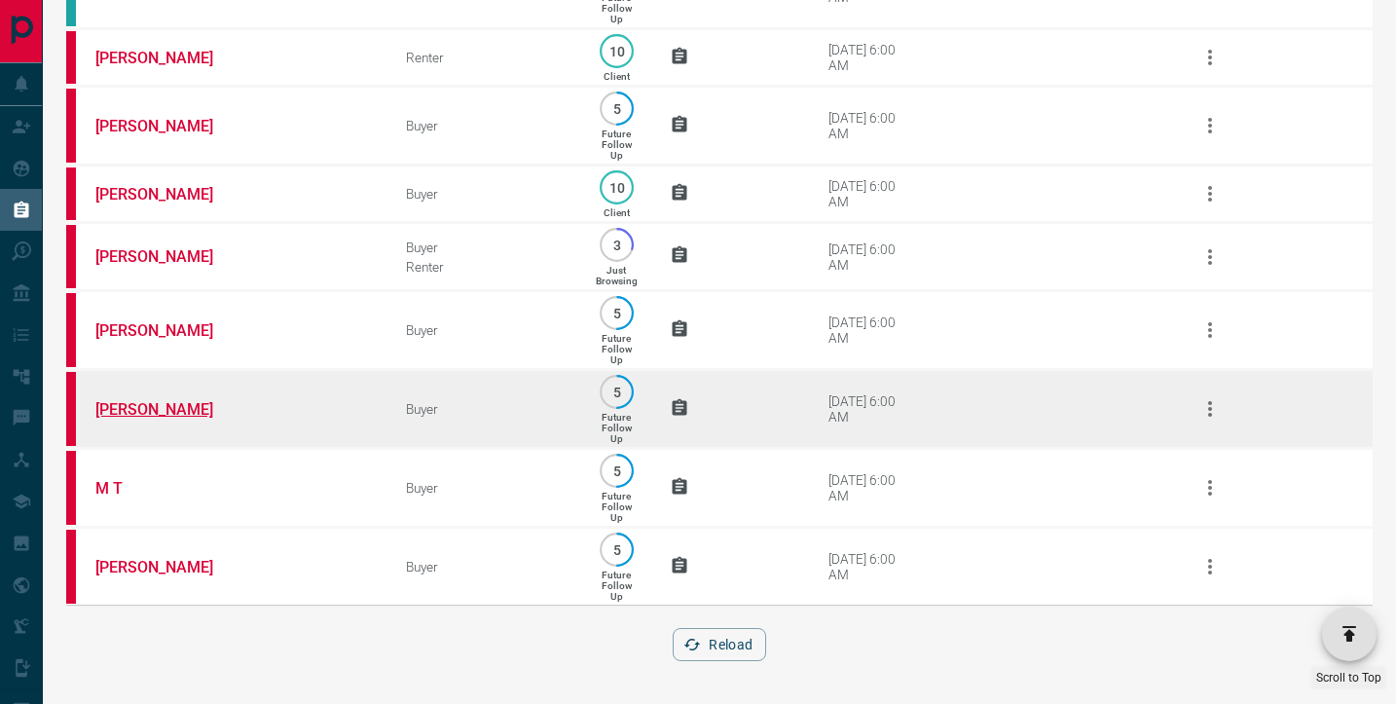
click at [147, 401] on link "[PERSON_NAME]" at bounding box center [168, 409] width 146 height 18
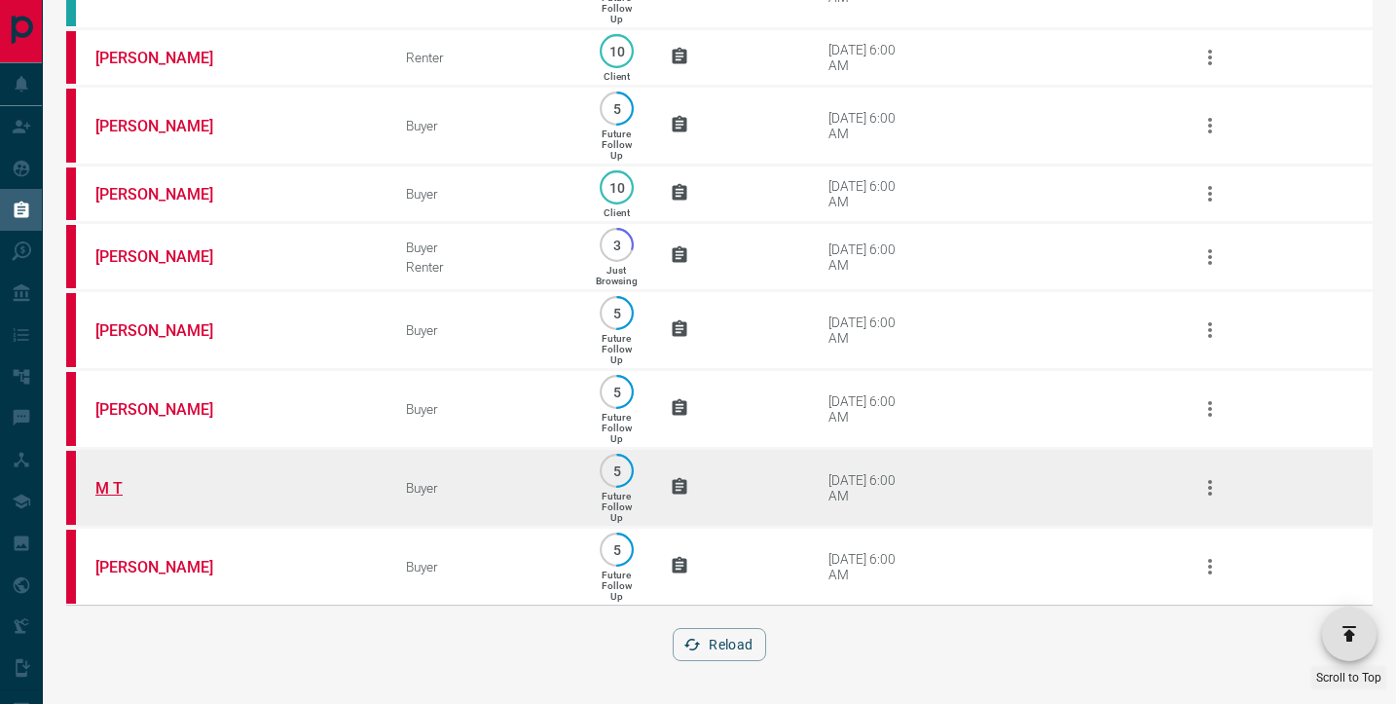
click at [106, 483] on link "M T" at bounding box center [168, 488] width 146 height 18
click at [105, 485] on link "M T" at bounding box center [168, 488] width 146 height 18
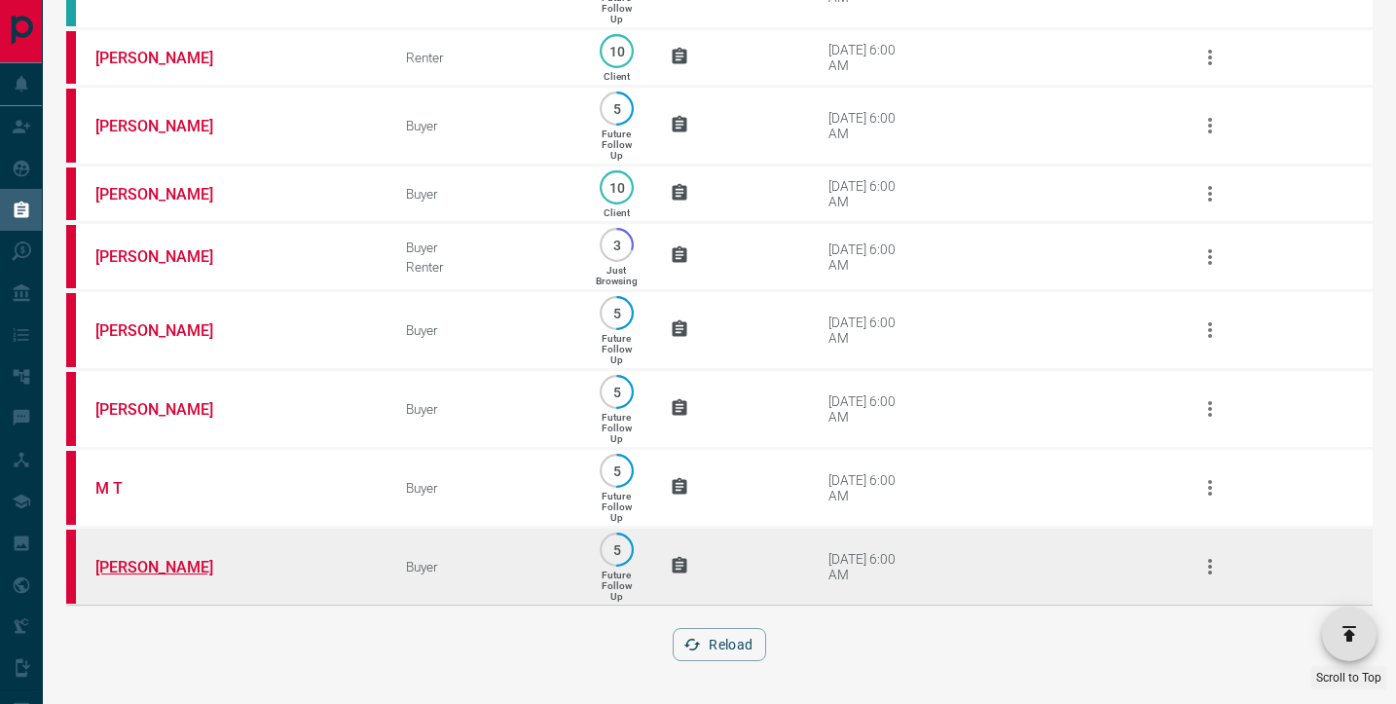
click at [128, 566] on link "[PERSON_NAME]" at bounding box center [168, 567] width 146 height 18
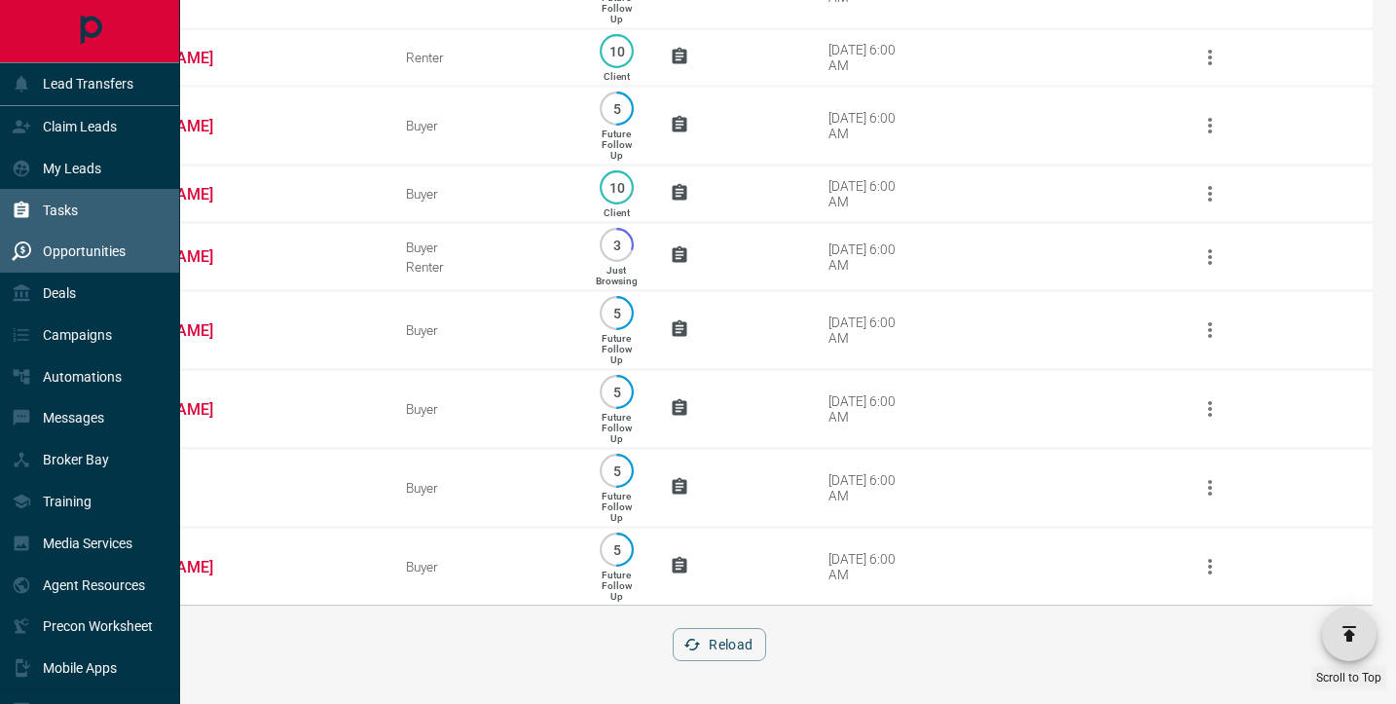
click at [53, 254] on p "Opportunities" at bounding box center [84, 251] width 83 height 16
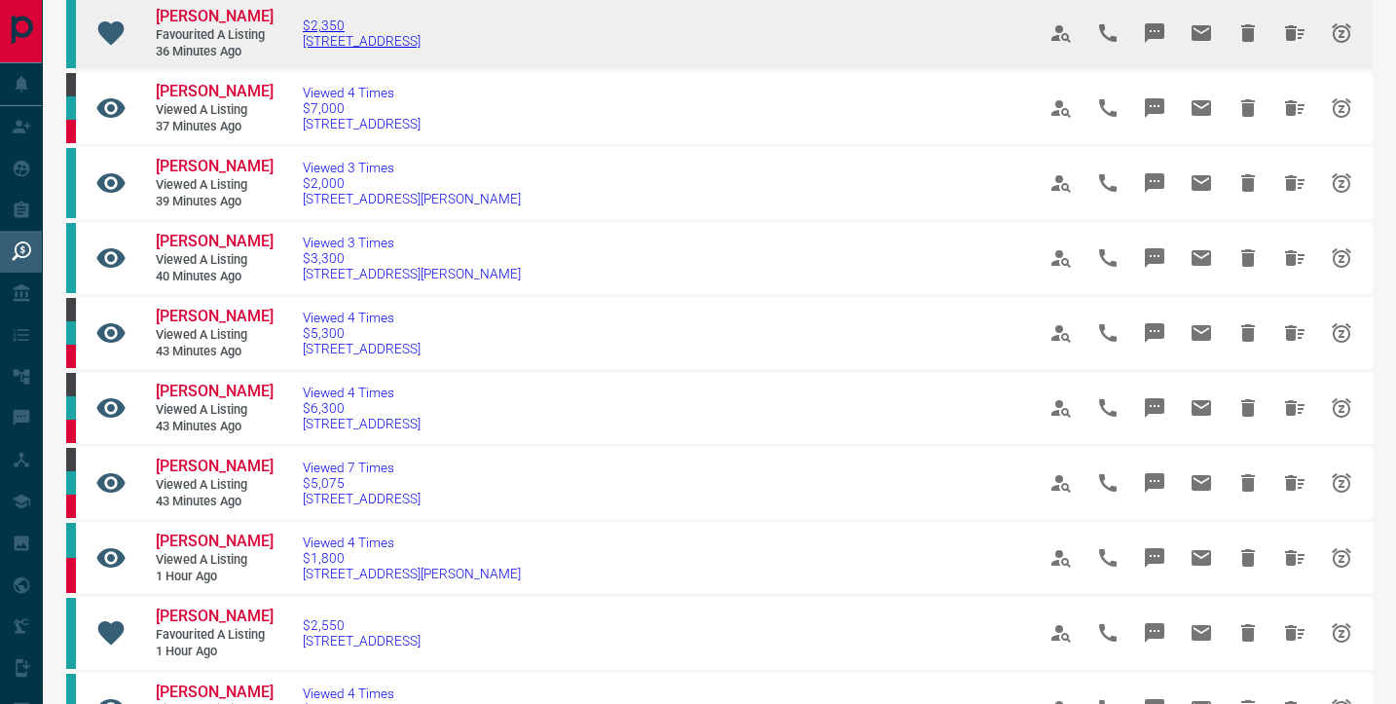
scroll to position [298, 0]
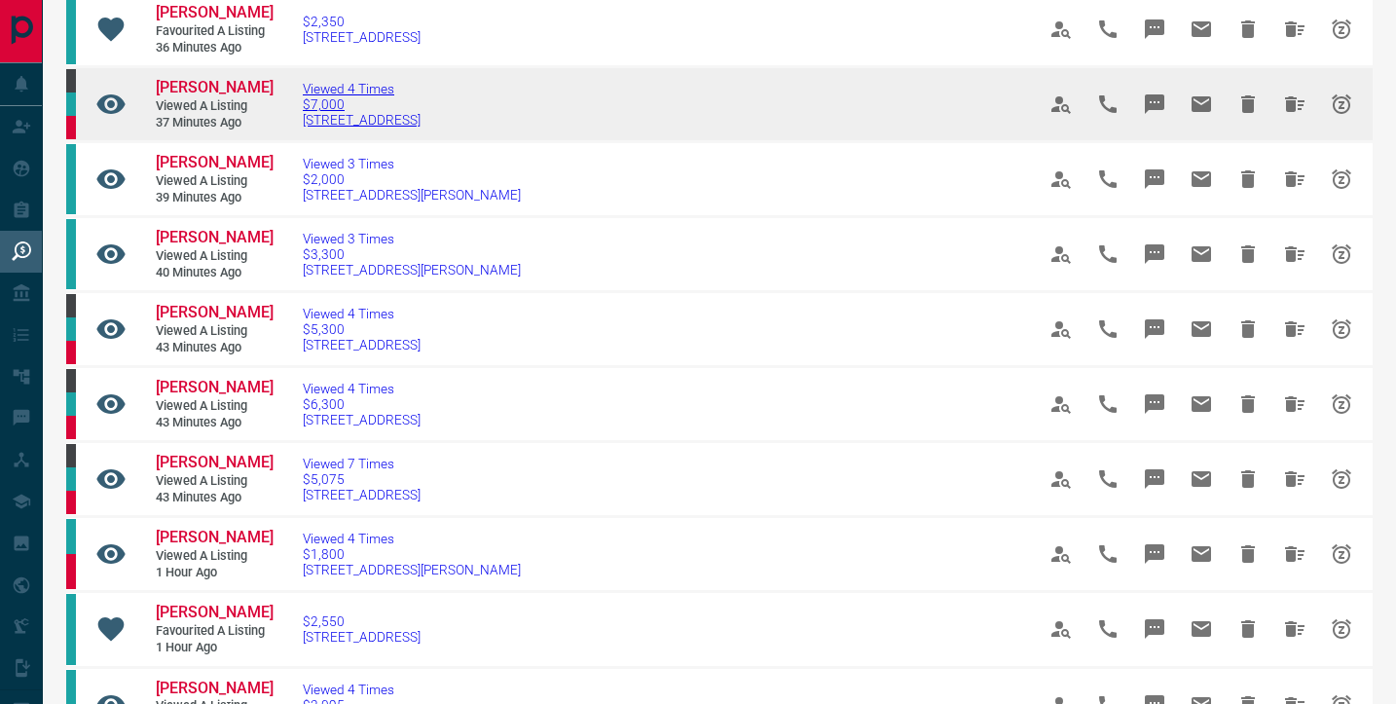
click at [334, 112] on span "$7,000" at bounding box center [362, 104] width 118 height 16
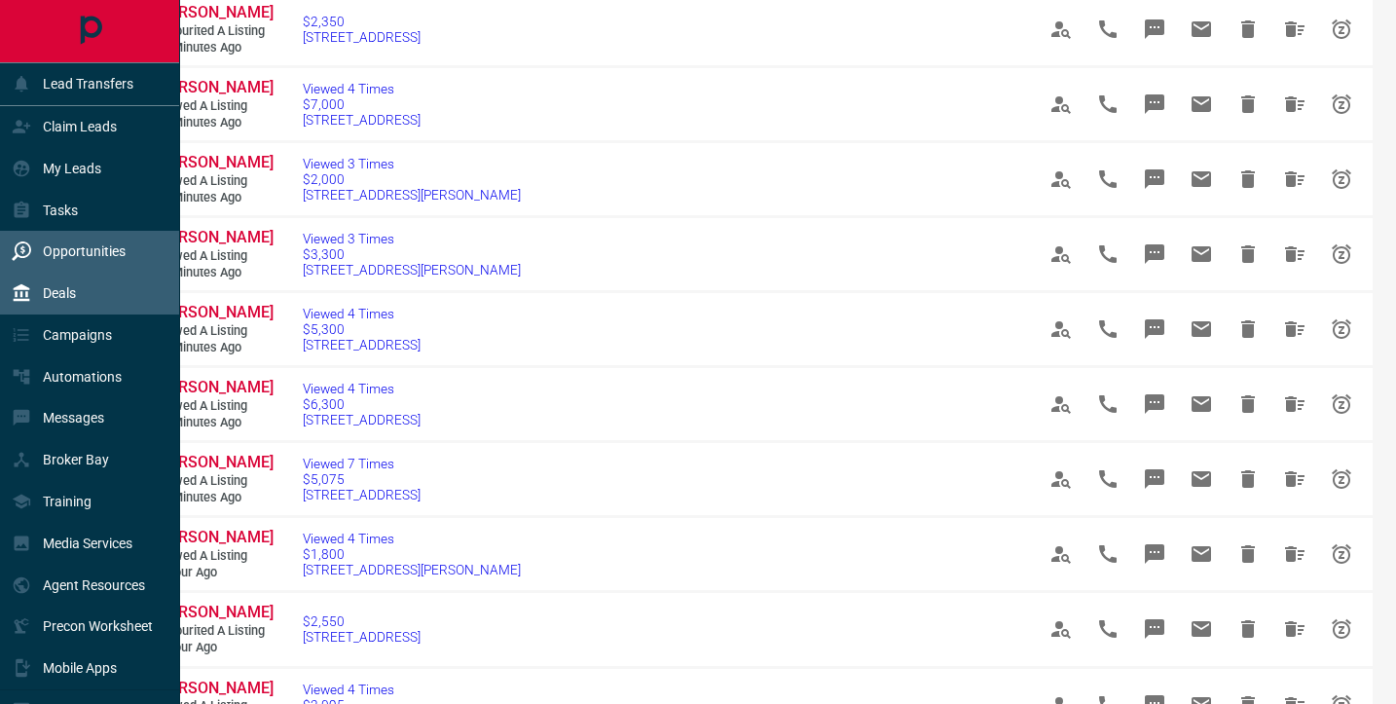
click at [50, 294] on p "Deals" at bounding box center [59, 293] width 33 height 16
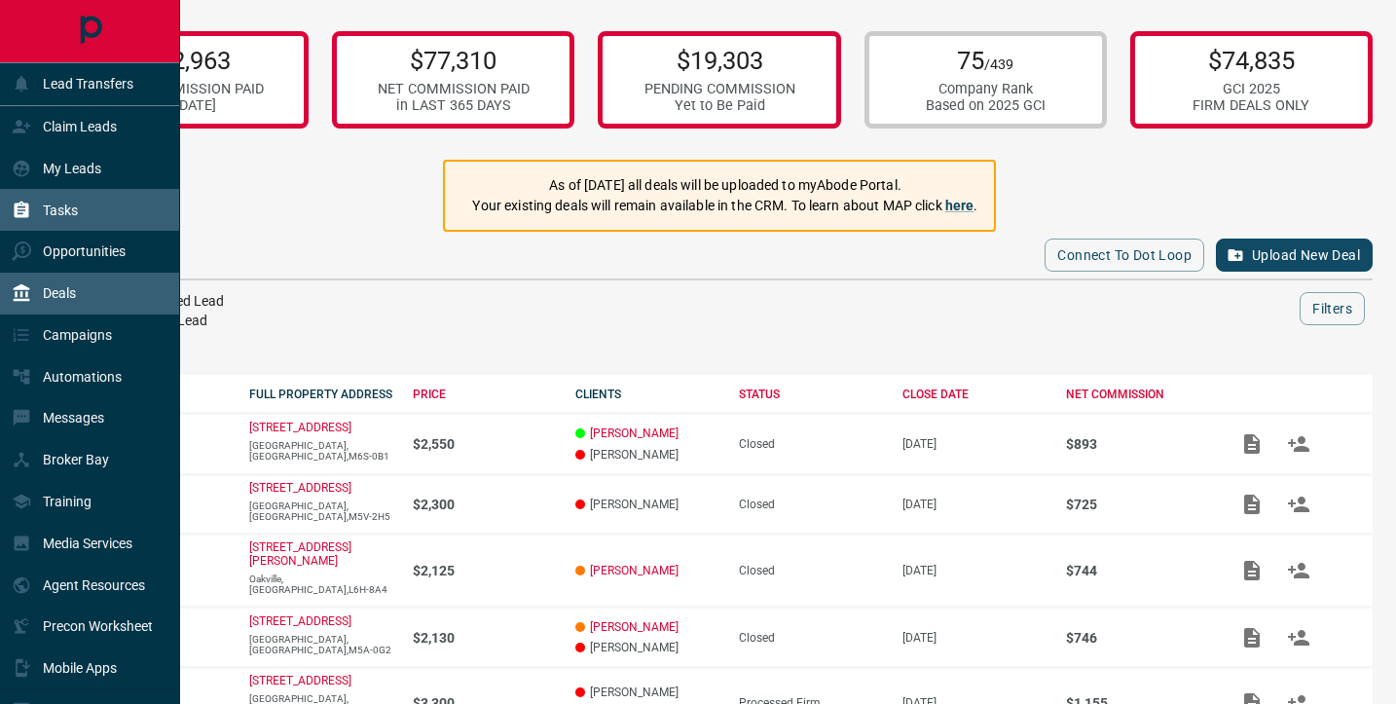
click at [50, 220] on div "Tasks" at bounding box center [45, 210] width 66 height 32
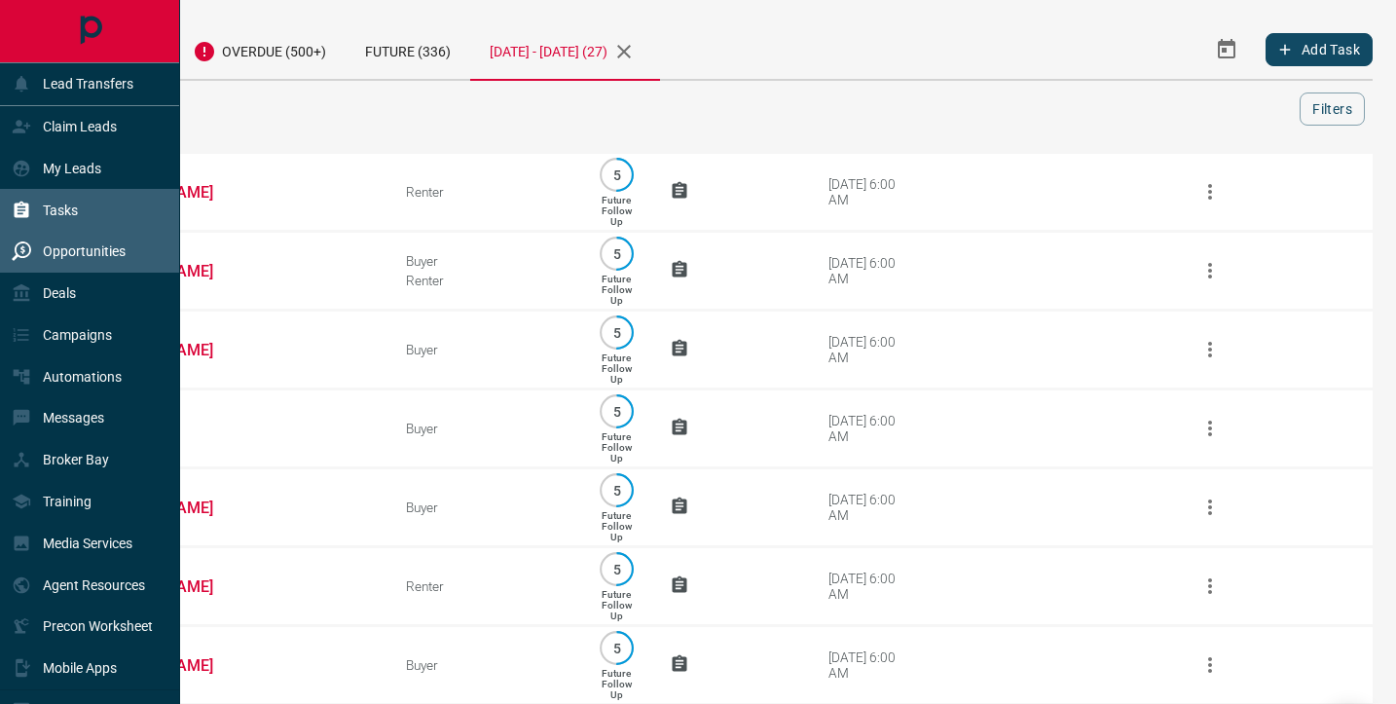
click at [69, 258] on p "Opportunities" at bounding box center [84, 251] width 83 height 16
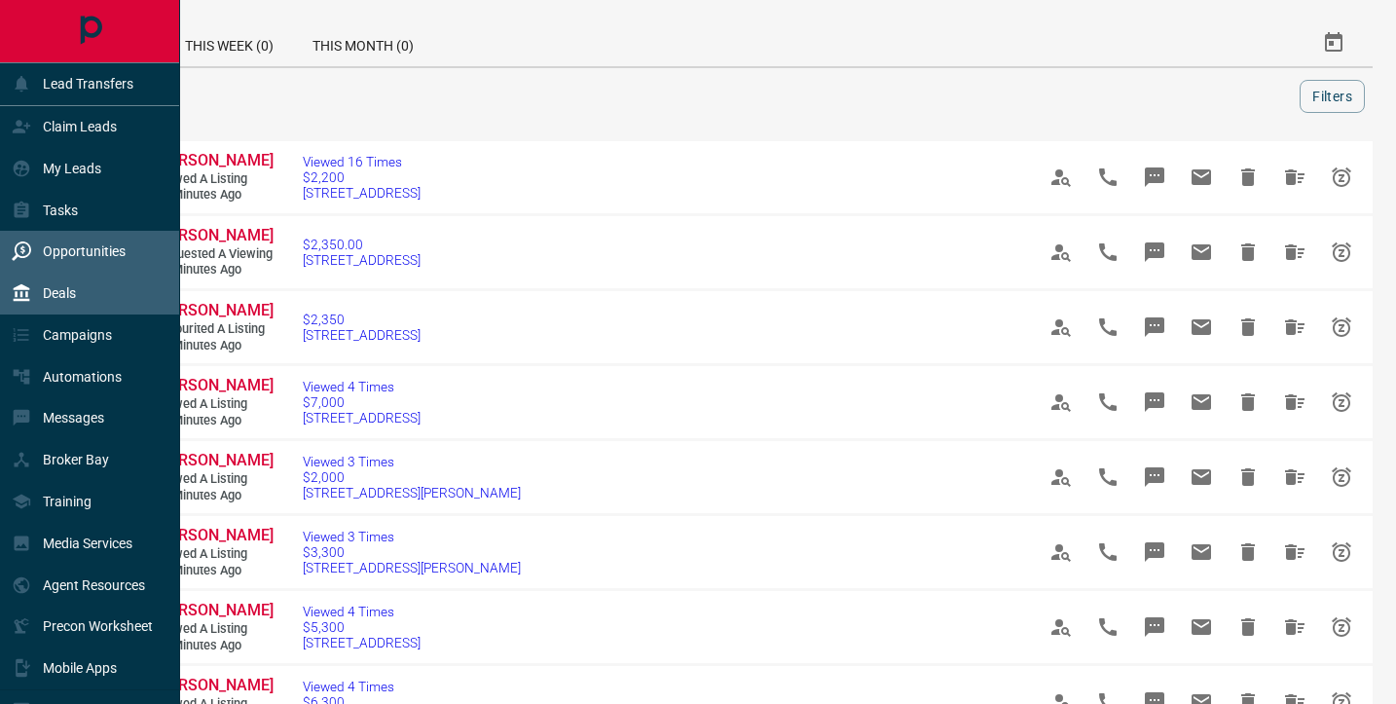
click at [48, 300] on p "Deals" at bounding box center [59, 293] width 33 height 16
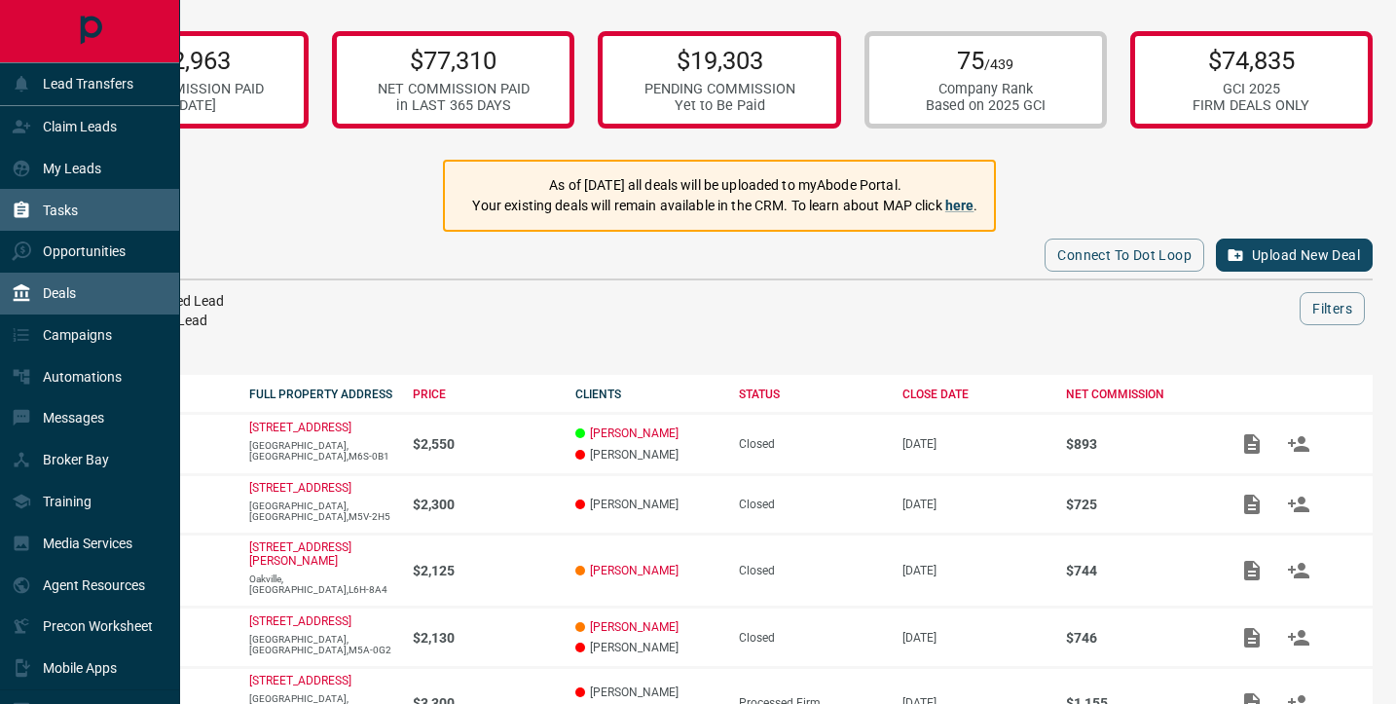
click at [50, 217] on div "Tasks" at bounding box center [45, 210] width 66 height 32
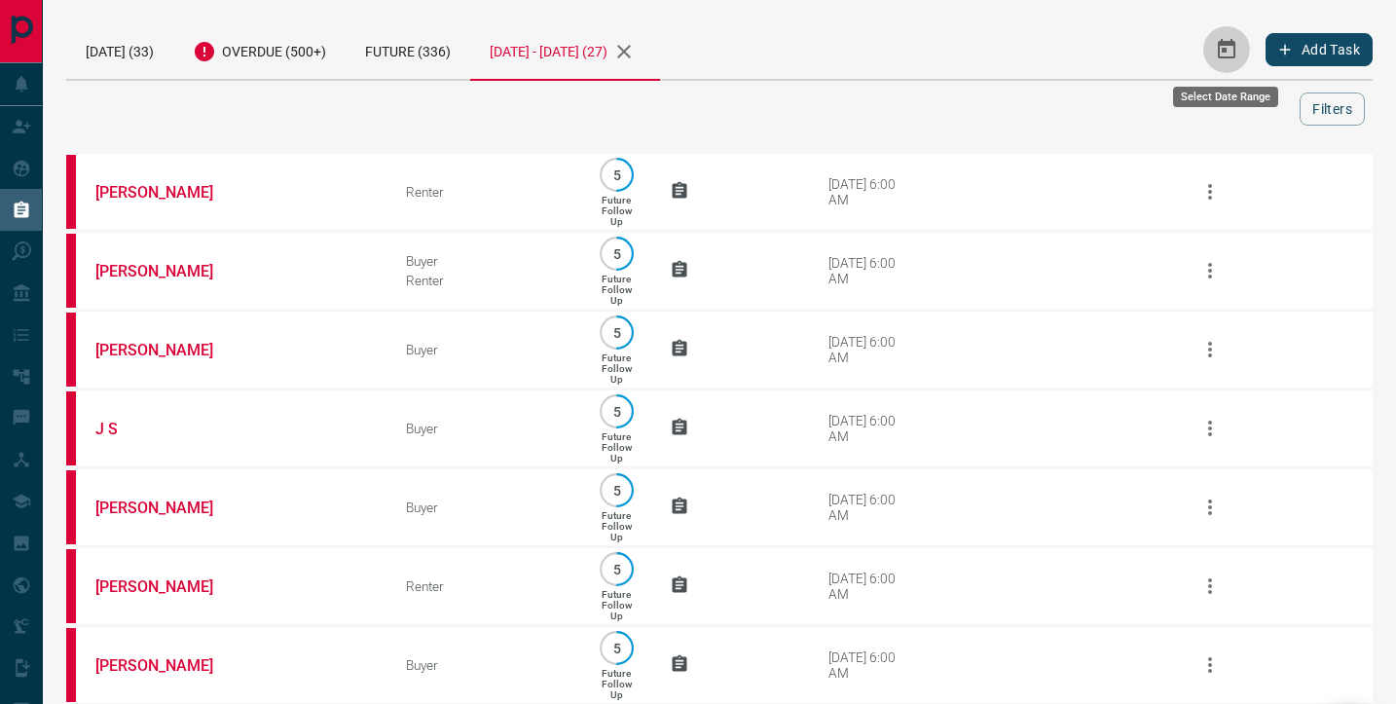
click at [1227, 54] on icon "Select Date Range" at bounding box center [1226, 49] width 23 height 23
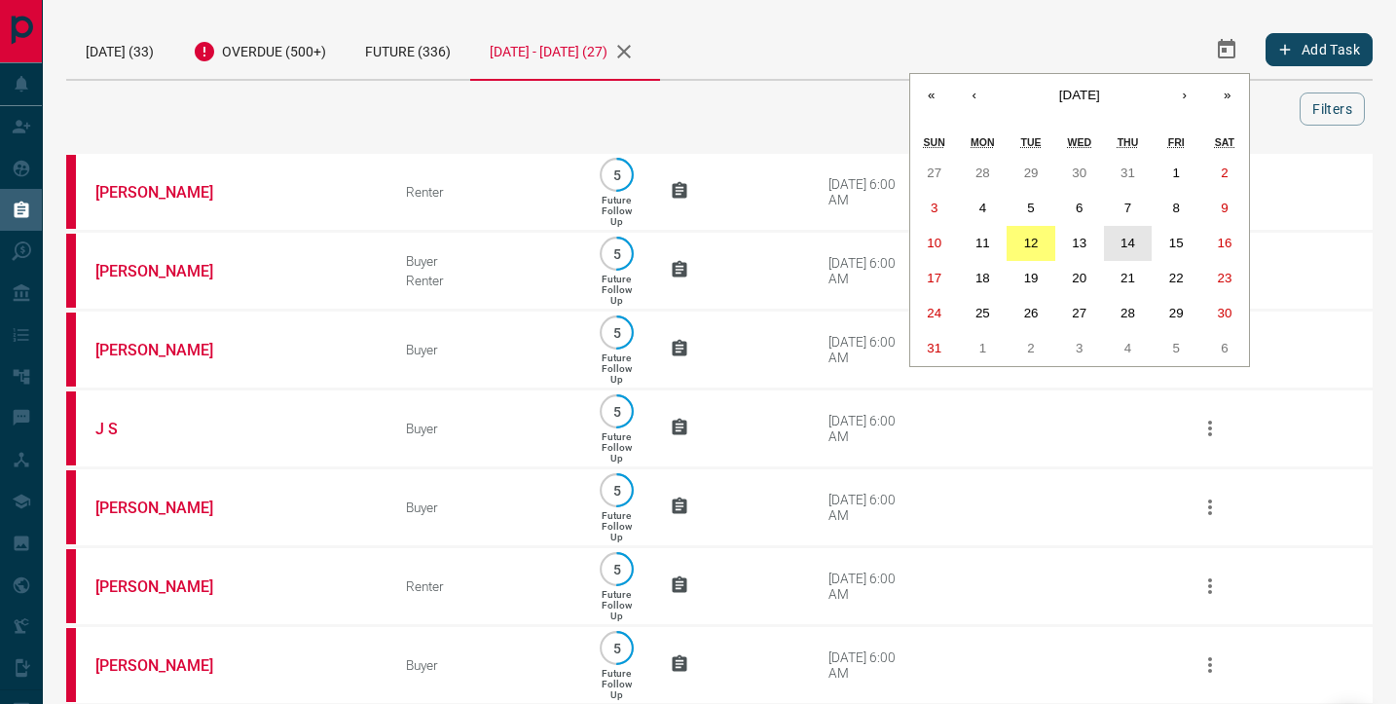
click at [1125, 246] on abbr "14" at bounding box center [1127, 243] width 15 height 15
